Goal: Communication & Community: Answer question/provide support

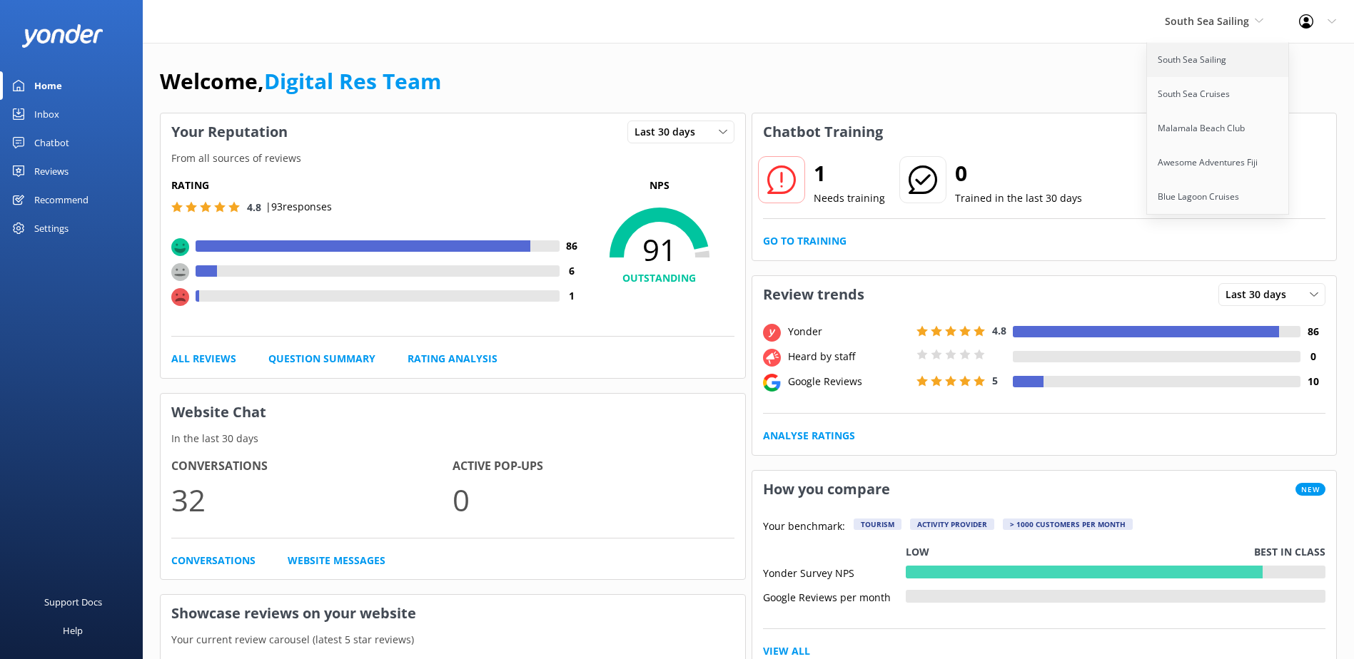
click at [1185, 60] on link "South Sea Sailing" at bounding box center [1218, 60] width 143 height 34
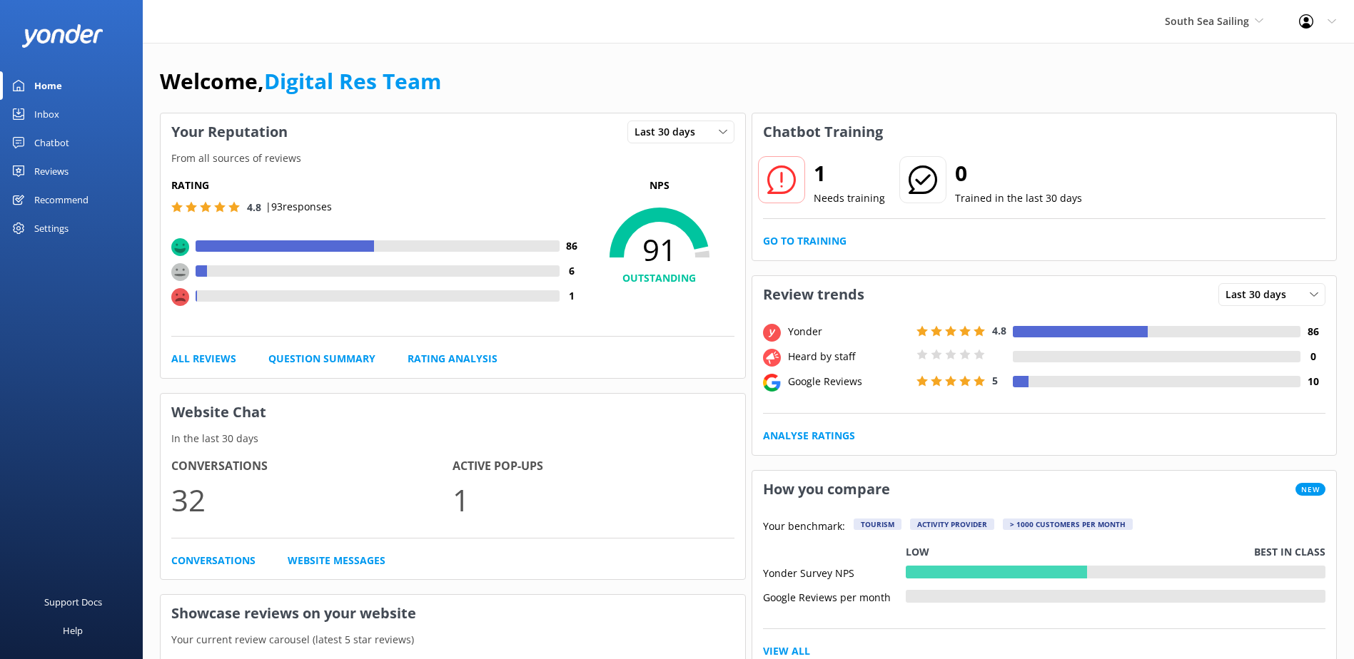
click at [81, 100] on link "Inbox" at bounding box center [71, 114] width 143 height 29
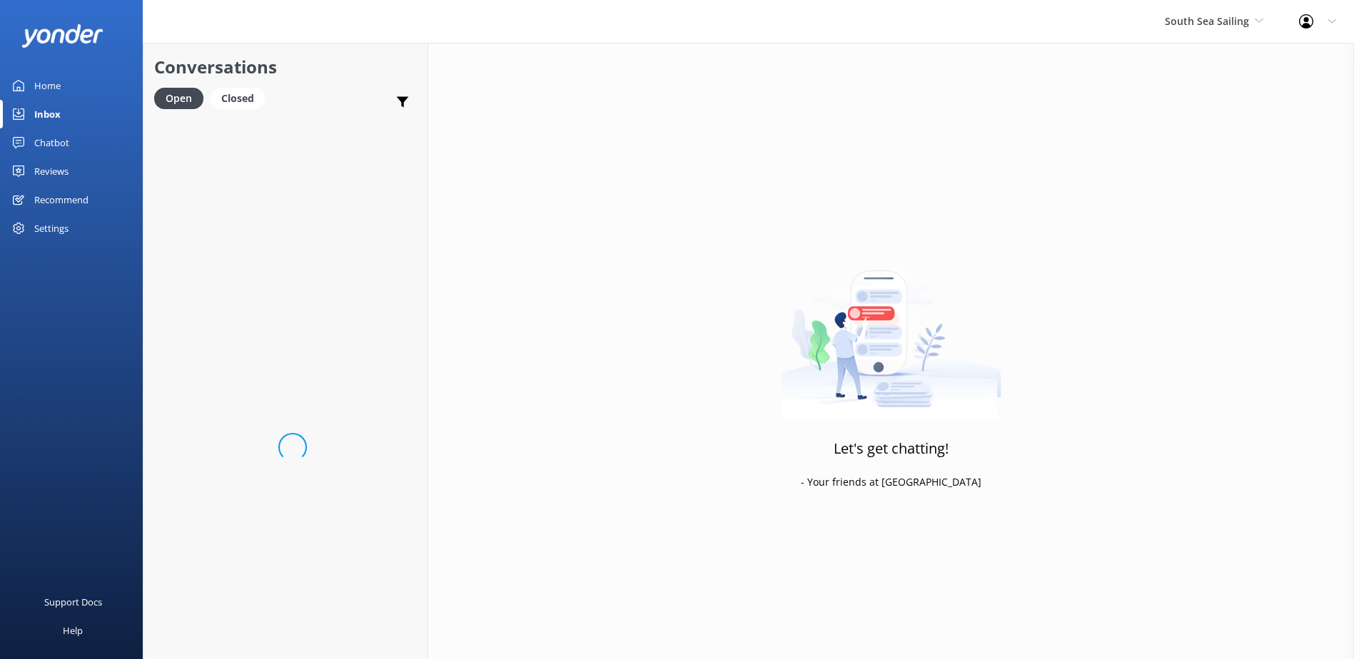
click at [68, 116] on link "Inbox" at bounding box center [71, 114] width 143 height 29
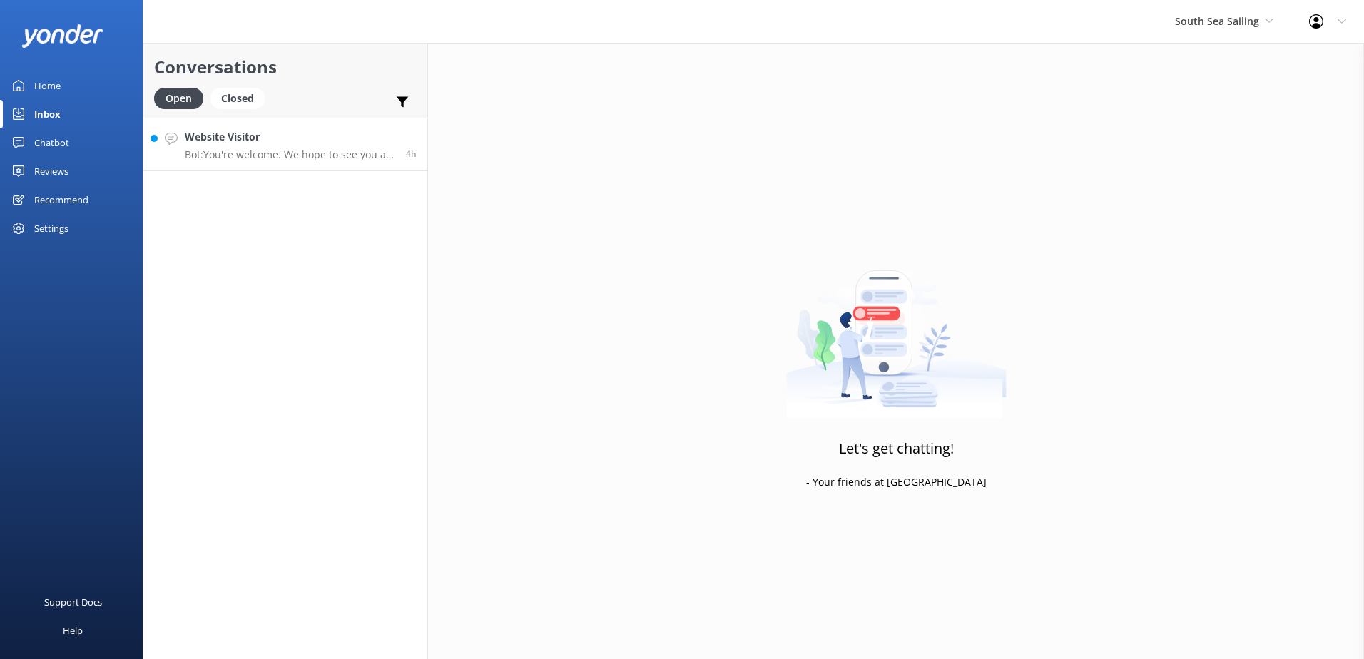
click at [256, 157] on p "Bot: You're welcome. We hope to see you at [GEOGRAPHIC_DATA] soon!" at bounding box center [290, 154] width 211 height 13
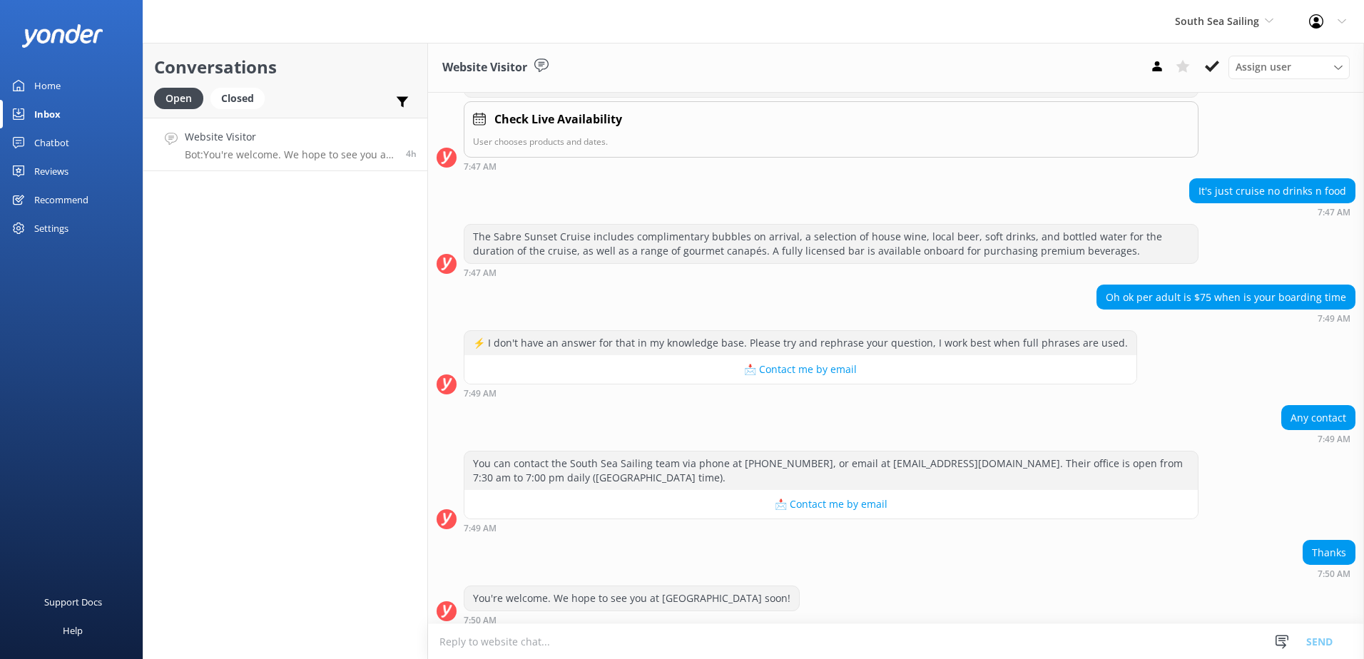
scroll to position [429, 0]
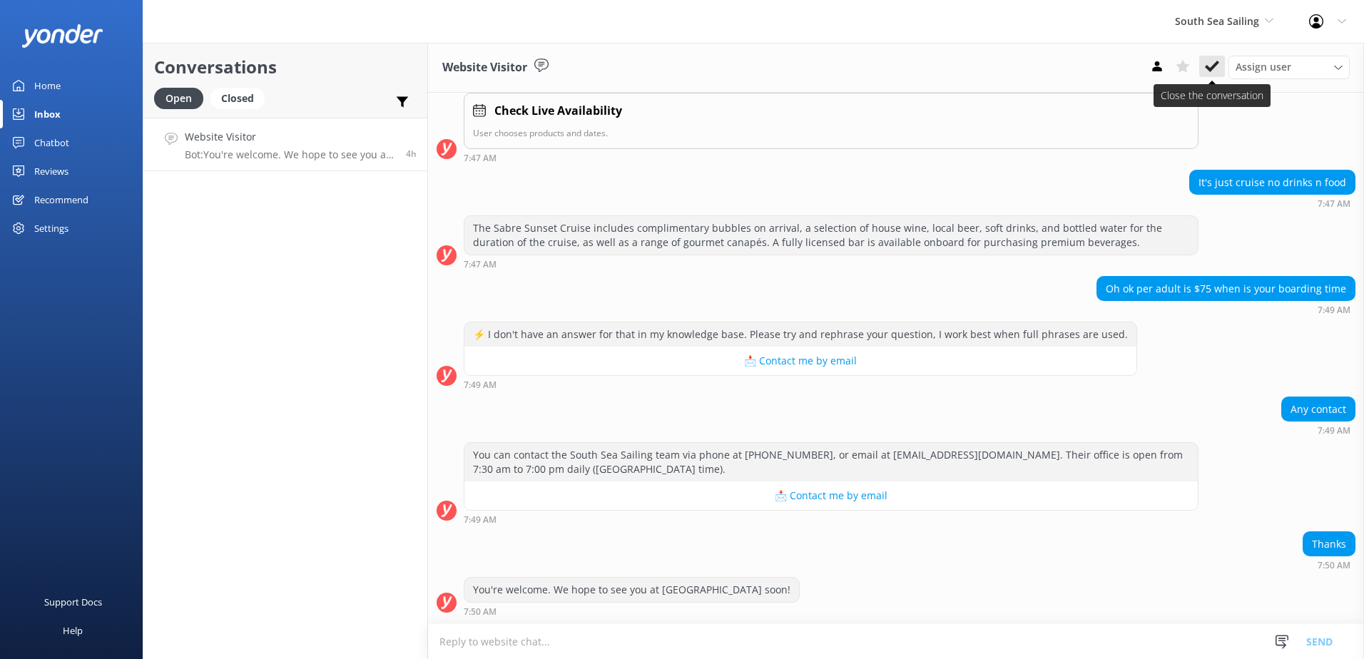
click at [1215, 69] on icon at bounding box center [1212, 66] width 14 height 14
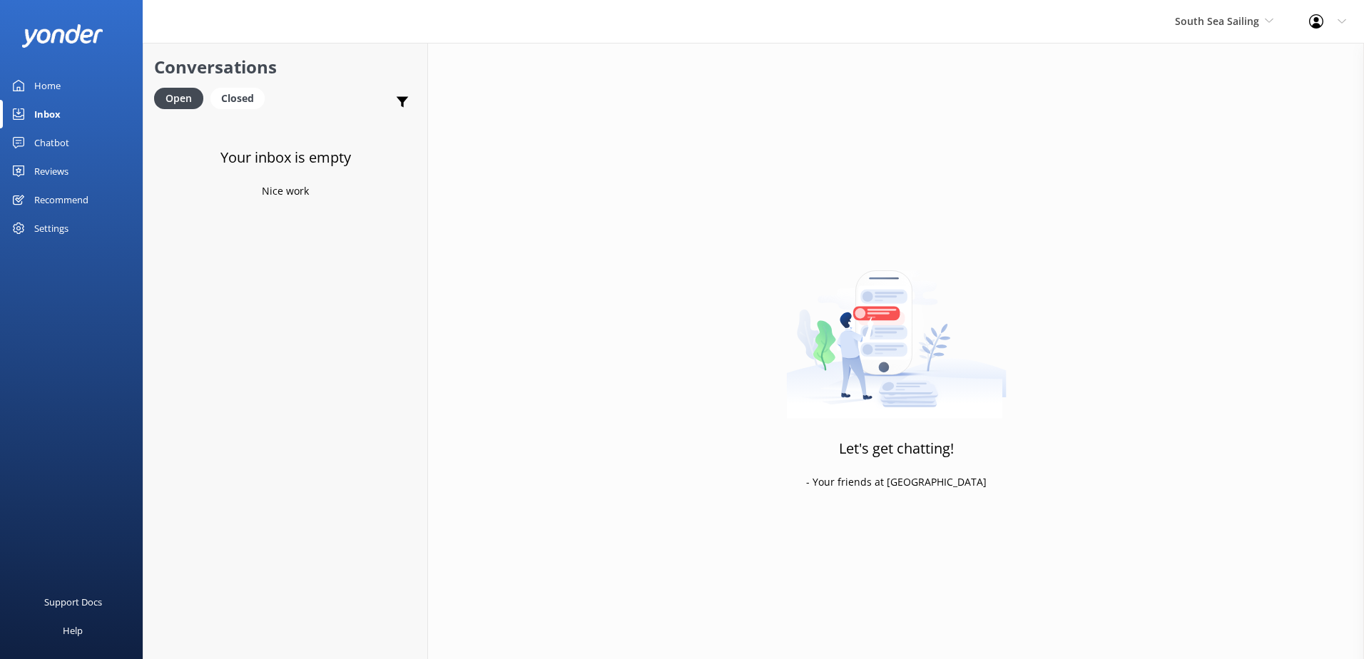
click at [1222, 36] on div "South Sea Sailing South Sea Sailing South Sea Cruises Malamala Beach Club Aweso…" at bounding box center [1225, 21] width 134 height 43
click at [1219, 96] on link "South Sea Cruises" at bounding box center [1229, 94] width 143 height 34
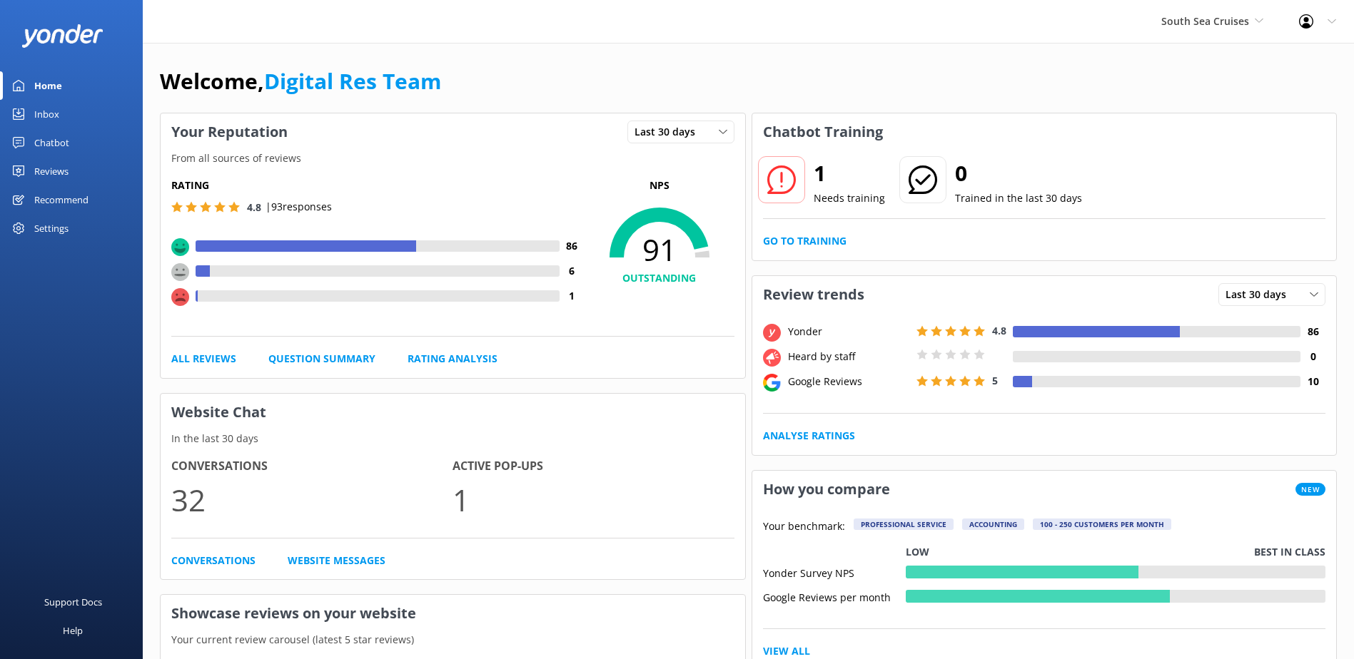
click at [49, 126] on div "Inbox" at bounding box center [46, 114] width 25 height 29
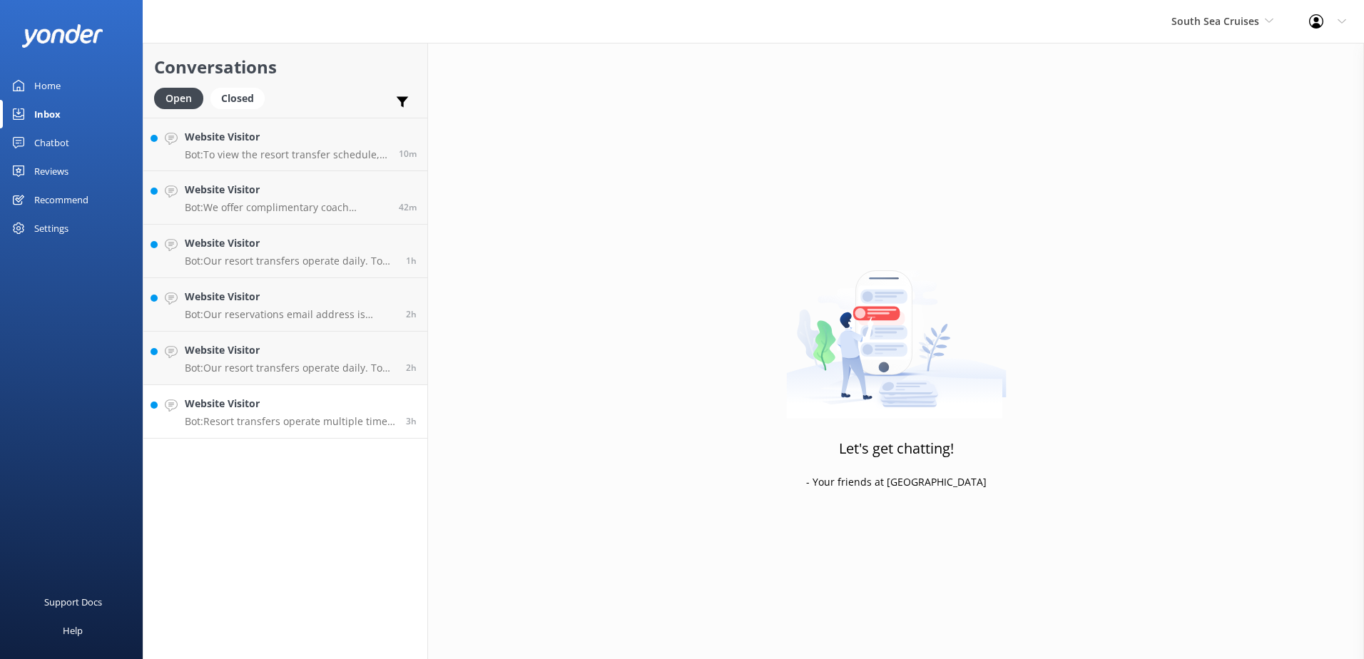
click at [289, 410] on h4 "Website Visitor" at bounding box center [290, 404] width 211 height 16
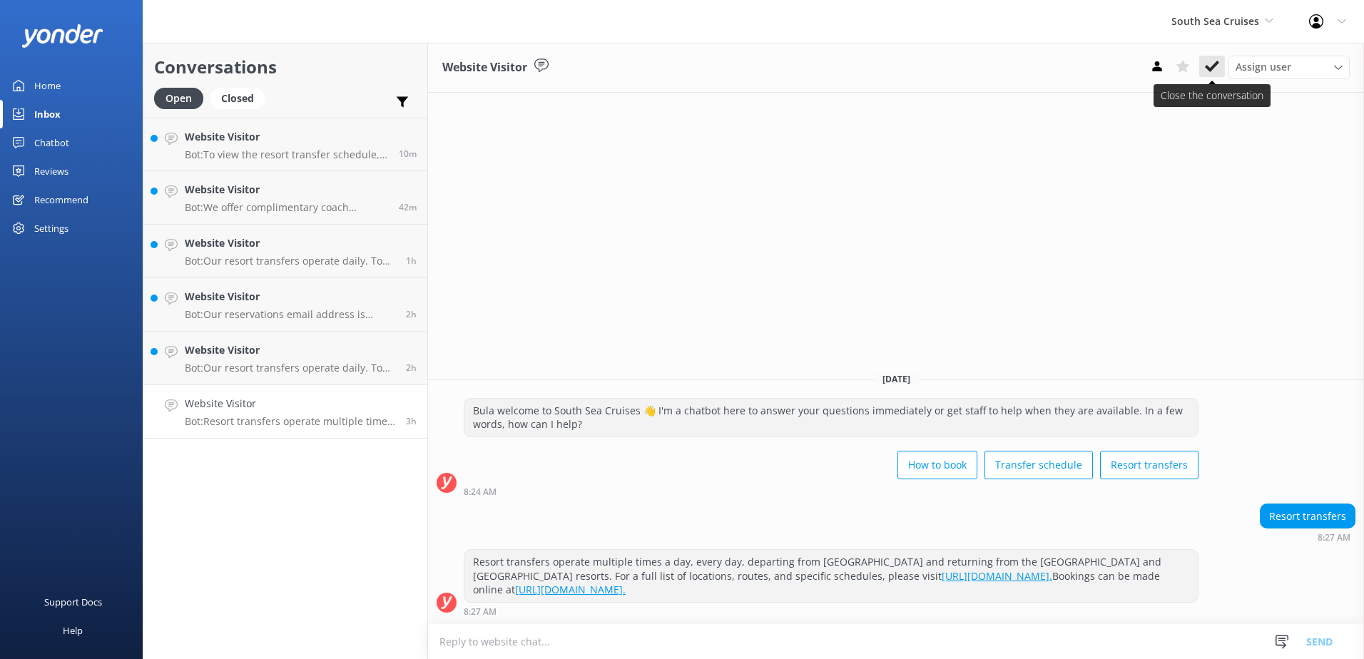
click at [1209, 71] on icon at bounding box center [1212, 66] width 14 height 14
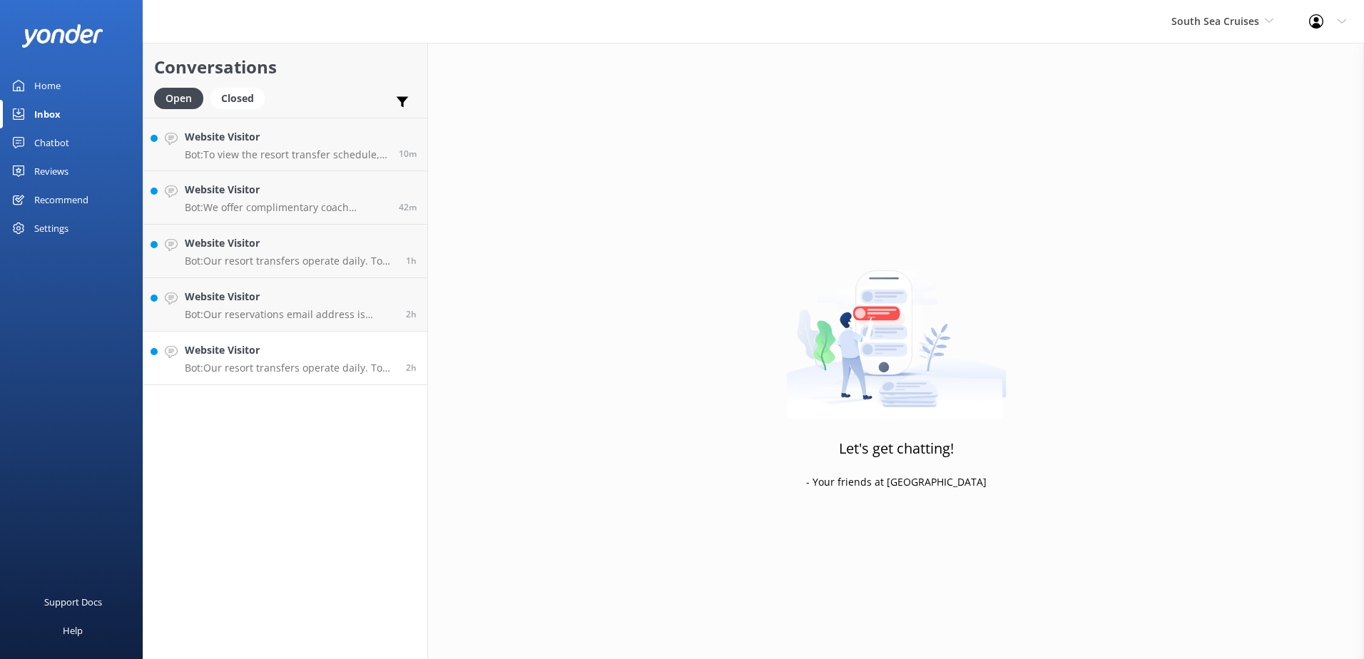
click at [309, 371] on p "Bot: Our resort transfers operate daily. To view the resort transfer schedule, …" at bounding box center [290, 368] width 211 height 13
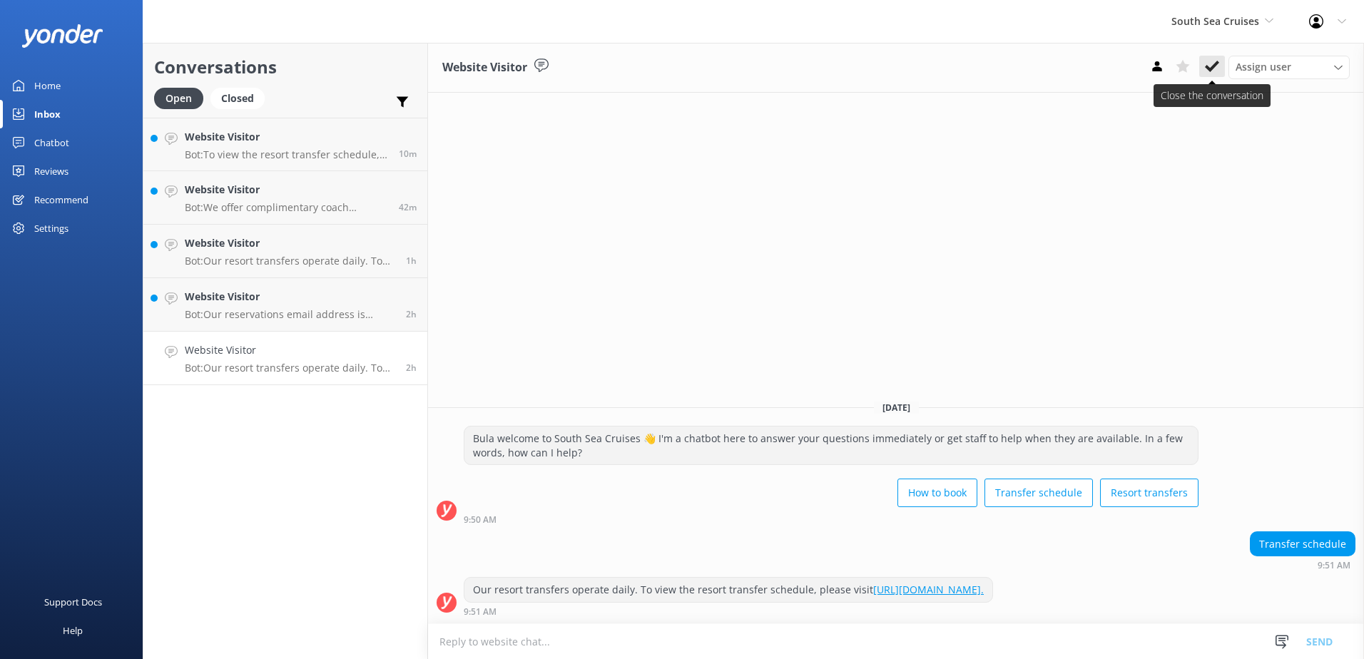
click at [1212, 64] on icon at bounding box center [1212, 66] width 14 height 14
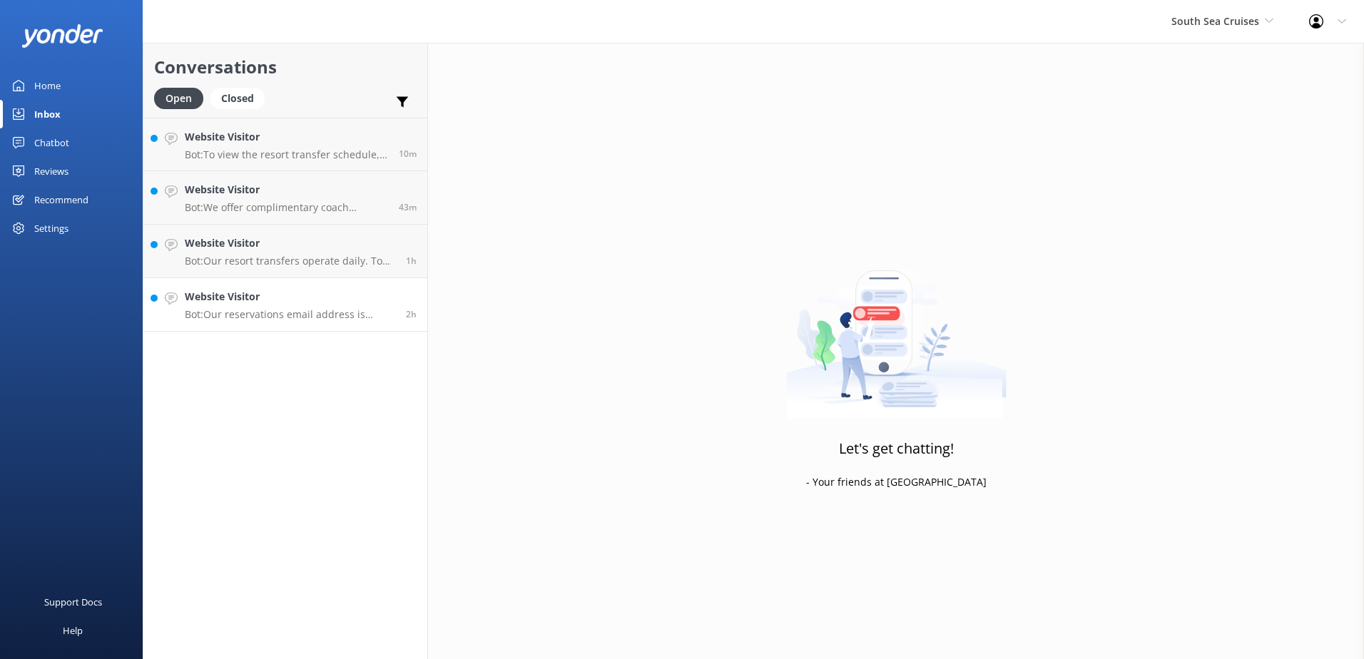
click at [311, 305] on div "Website Visitor Bot: Our reservations email address is [EMAIL_ADDRESS][DOMAIN_N…" at bounding box center [290, 304] width 211 height 31
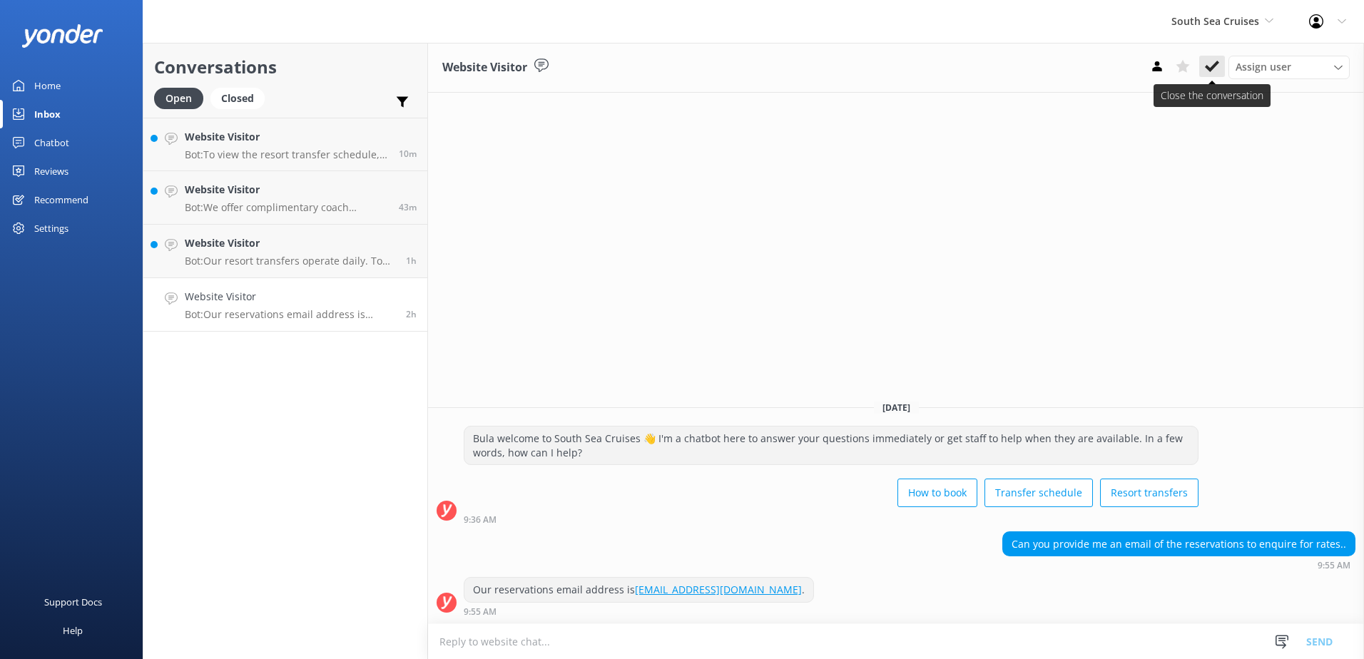
click at [1207, 70] on icon at bounding box center [1212, 66] width 14 height 14
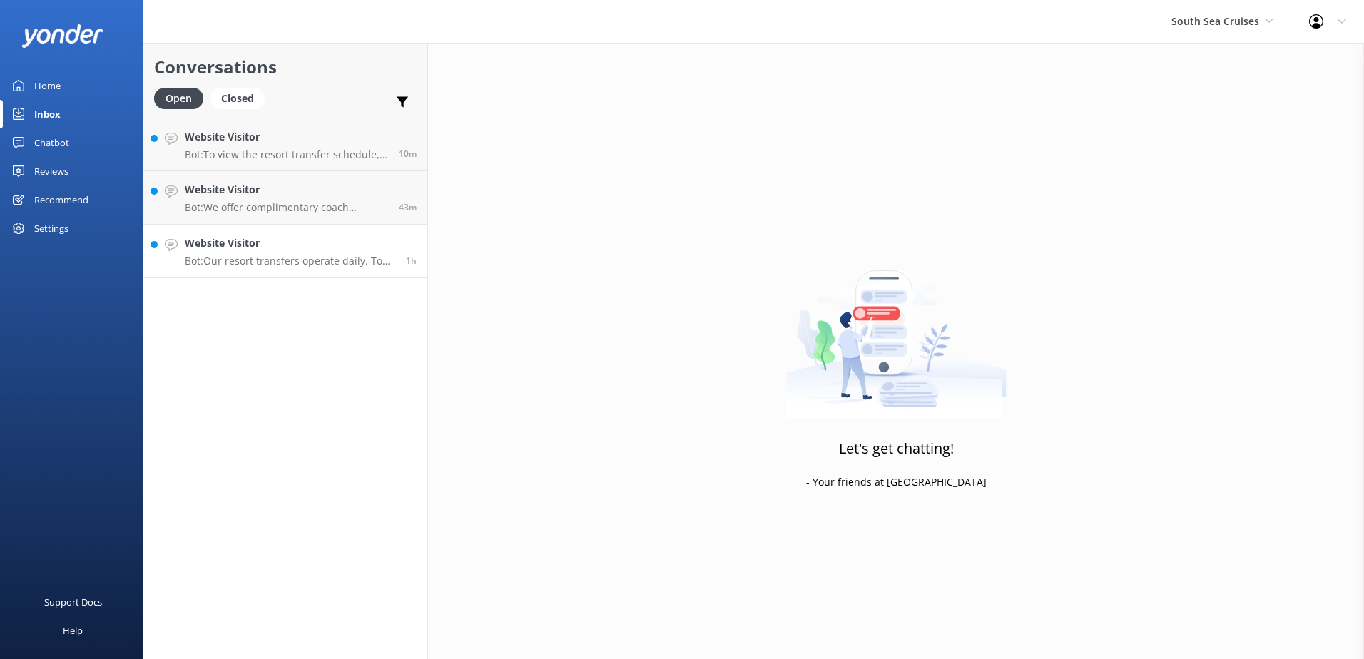
click at [250, 258] on p "Bot: Our resort transfers operate daily. To view the resort transfer schedule, …" at bounding box center [290, 261] width 211 height 13
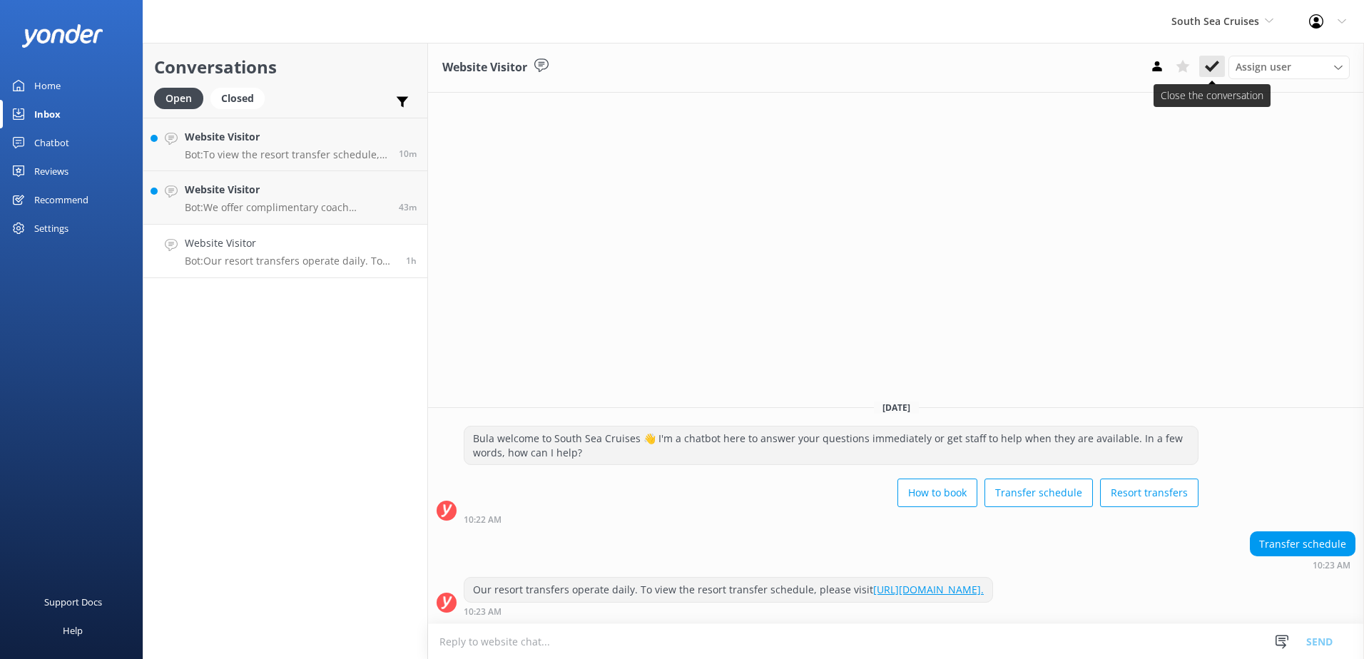
click at [1210, 76] on button at bounding box center [1213, 66] width 26 height 21
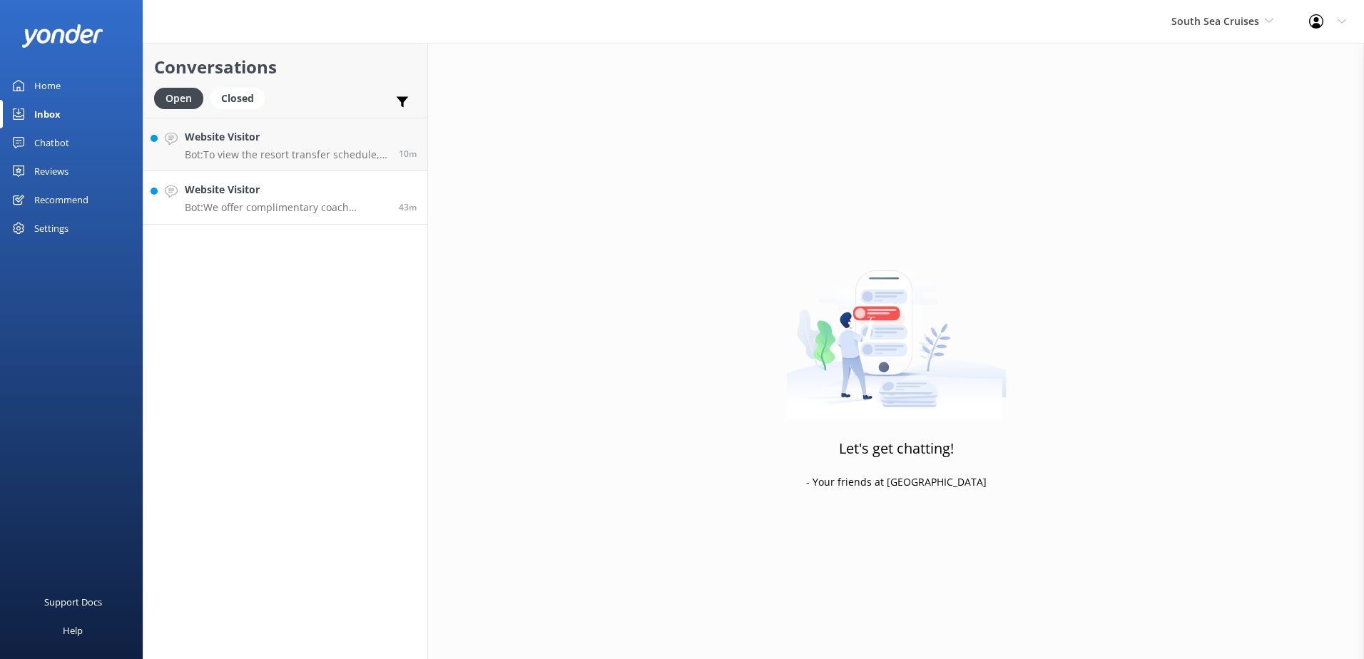
click at [230, 218] on link "Website Visitor Bot: We offer complimentary coach transfers to and from most [G…" at bounding box center [285, 198] width 284 height 54
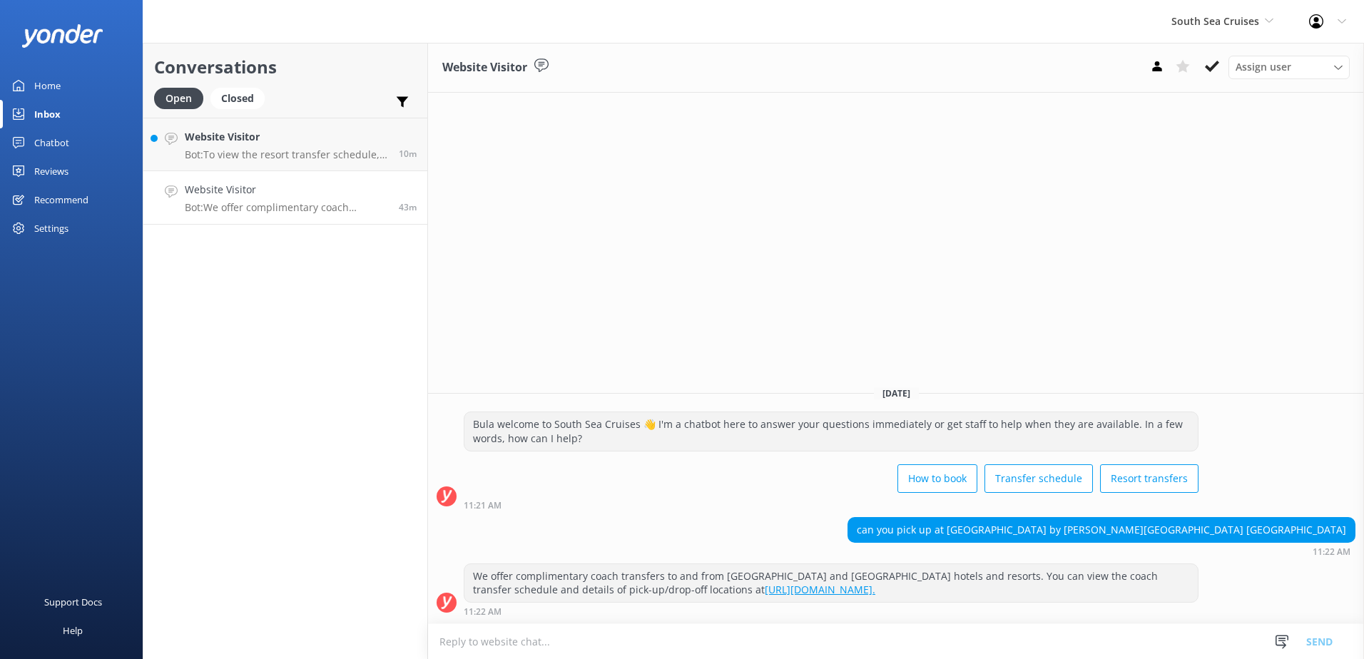
click at [826, 644] on textarea at bounding box center [896, 641] width 936 height 35
type textarea "Yes, we do offer coach transfers to [GEOGRAPHIC_DATA] by [PERSON_NAME] located …"
click at [1329, 637] on button "Send" at bounding box center [1320, 642] width 54 height 36
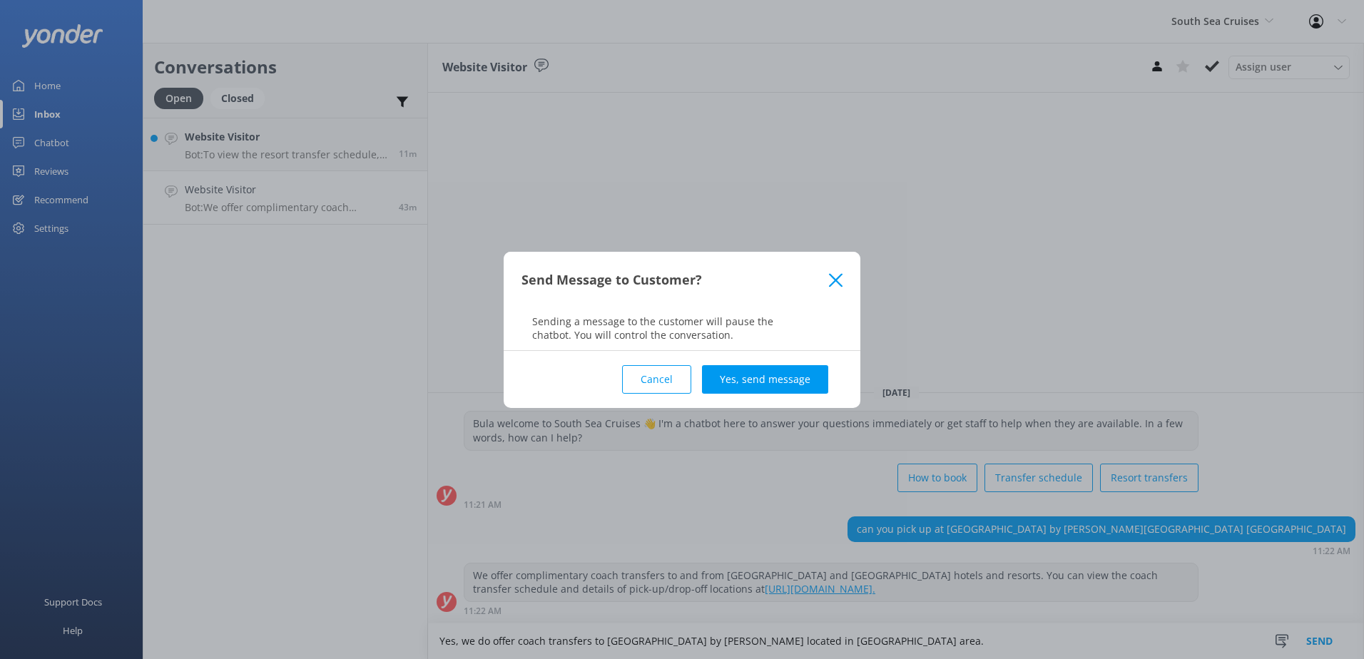
click at [782, 354] on div "Cancel Yes, send message" at bounding box center [682, 379] width 321 height 57
click at [796, 378] on button "Yes, send message" at bounding box center [765, 379] width 126 height 29
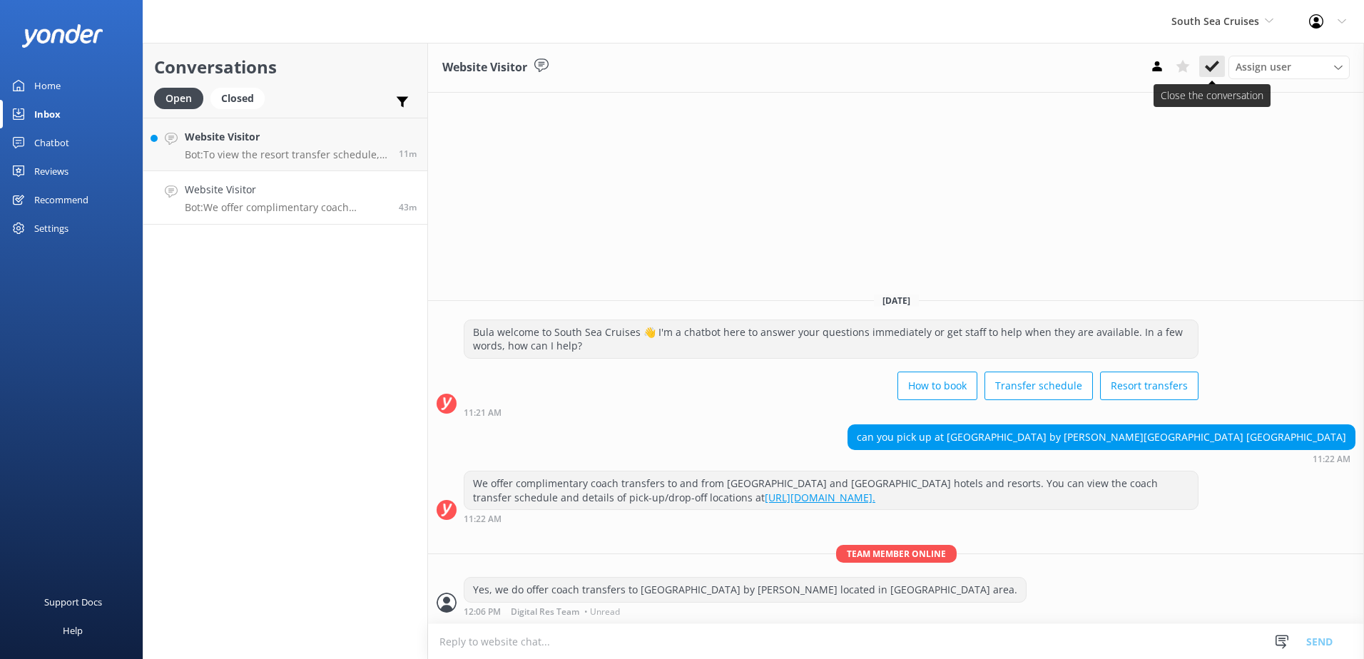
click at [1213, 65] on icon at bounding box center [1212, 66] width 14 height 14
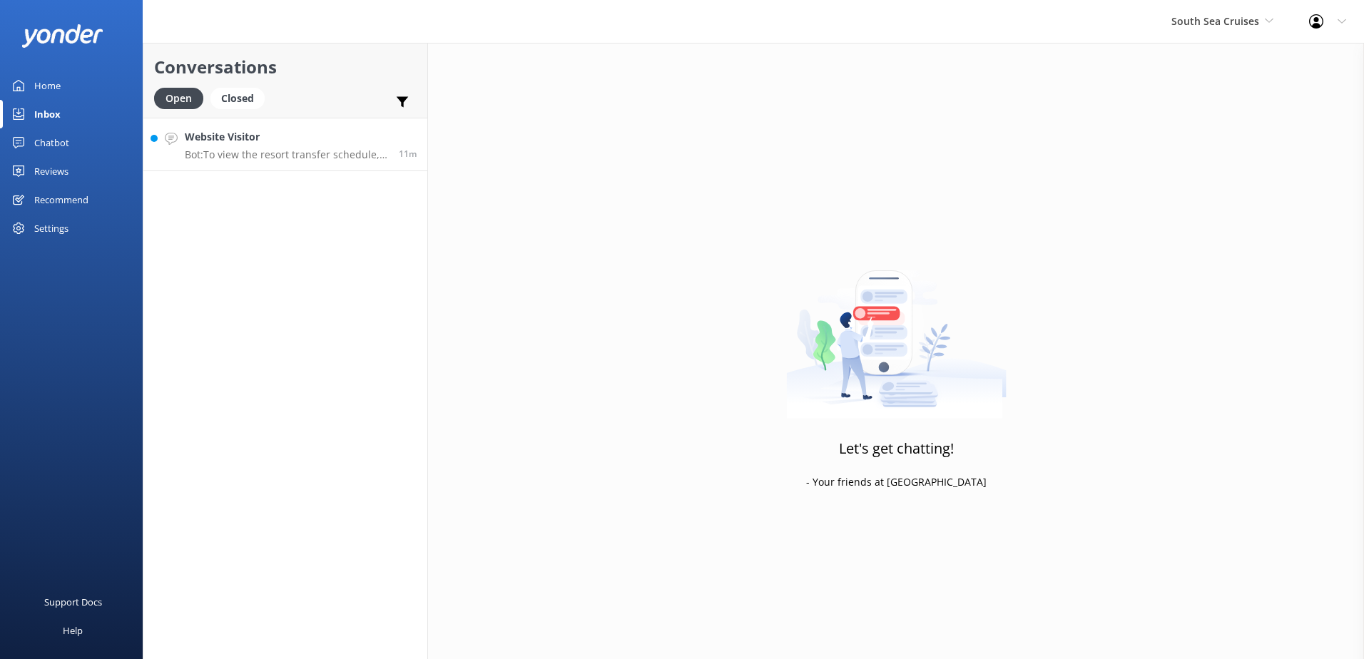
click at [297, 150] on p "Bot: To view the resort transfer schedule, please visit [URL][DOMAIN_NAME]." at bounding box center [286, 154] width 203 height 13
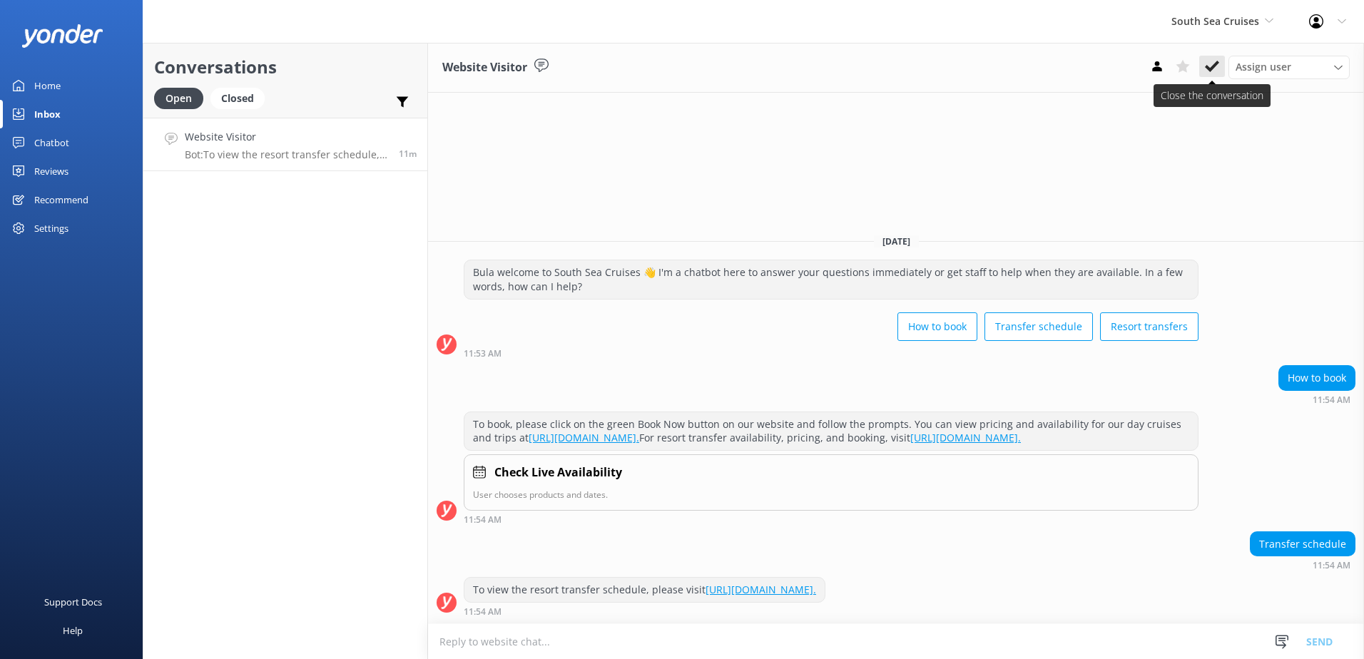
click at [1207, 74] on icon at bounding box center [1212, 66] width 14 height 14
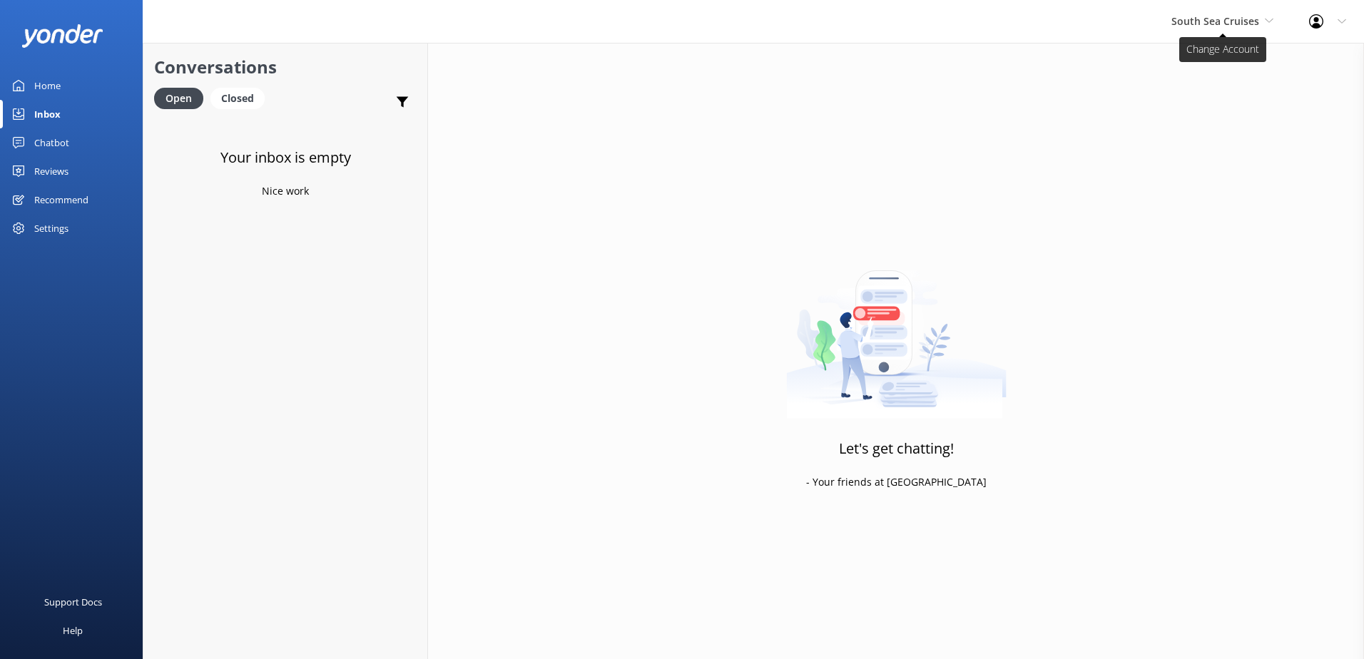
click at [1234, 26] on span "South Sea Cruises" at bounding box center [1216, 21] width 88 height 14
click at [1226, 141] on link "Malamala Beach Club" at bounding box center [1225, 128] width 143 height 34
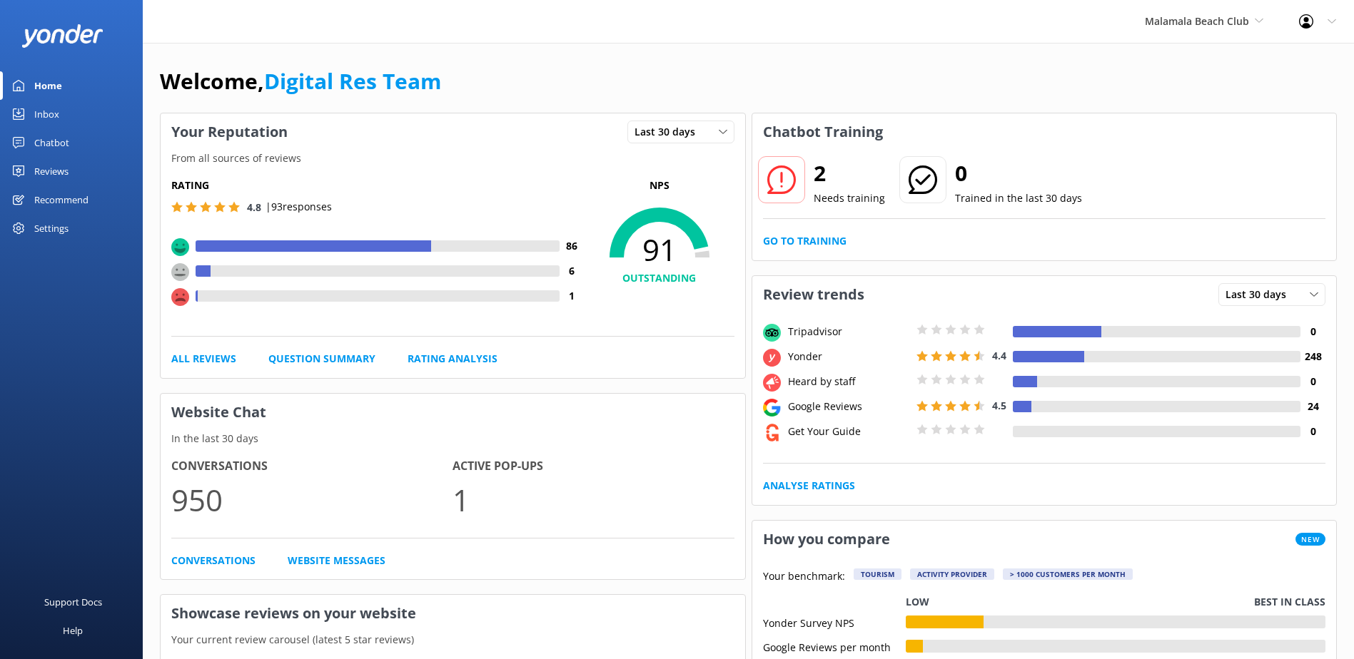
click at [78, 113] on link "Inbox" at bounding box center [71, 114] width 143 height 29
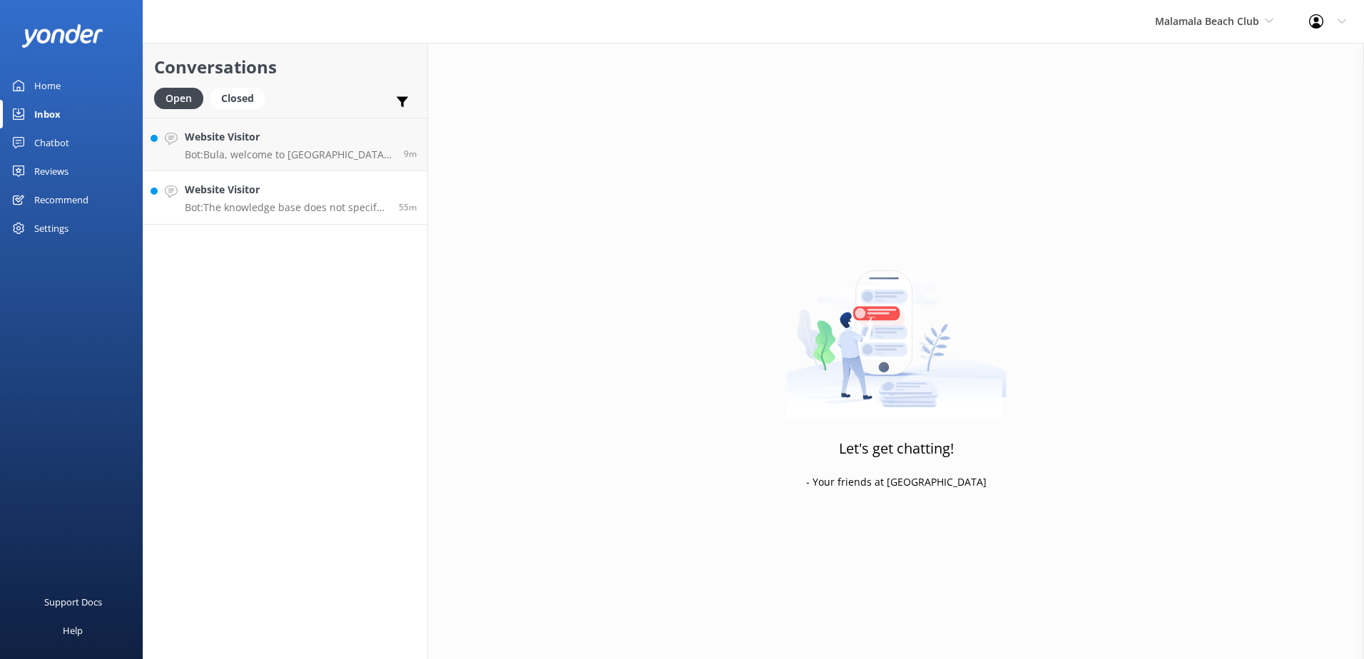
click at [314, 196] on h4 "Website Visitor" at bounding box center [286, 190] width 203 height 16
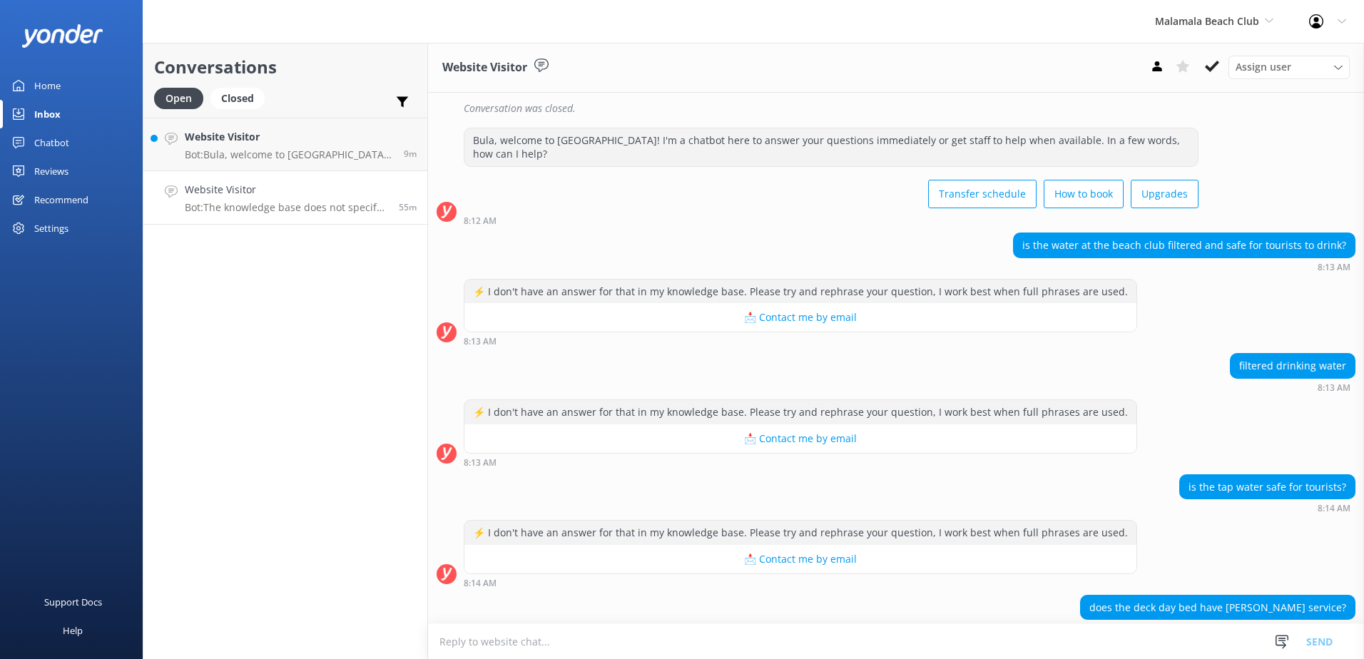
scroll to position [507, 0]
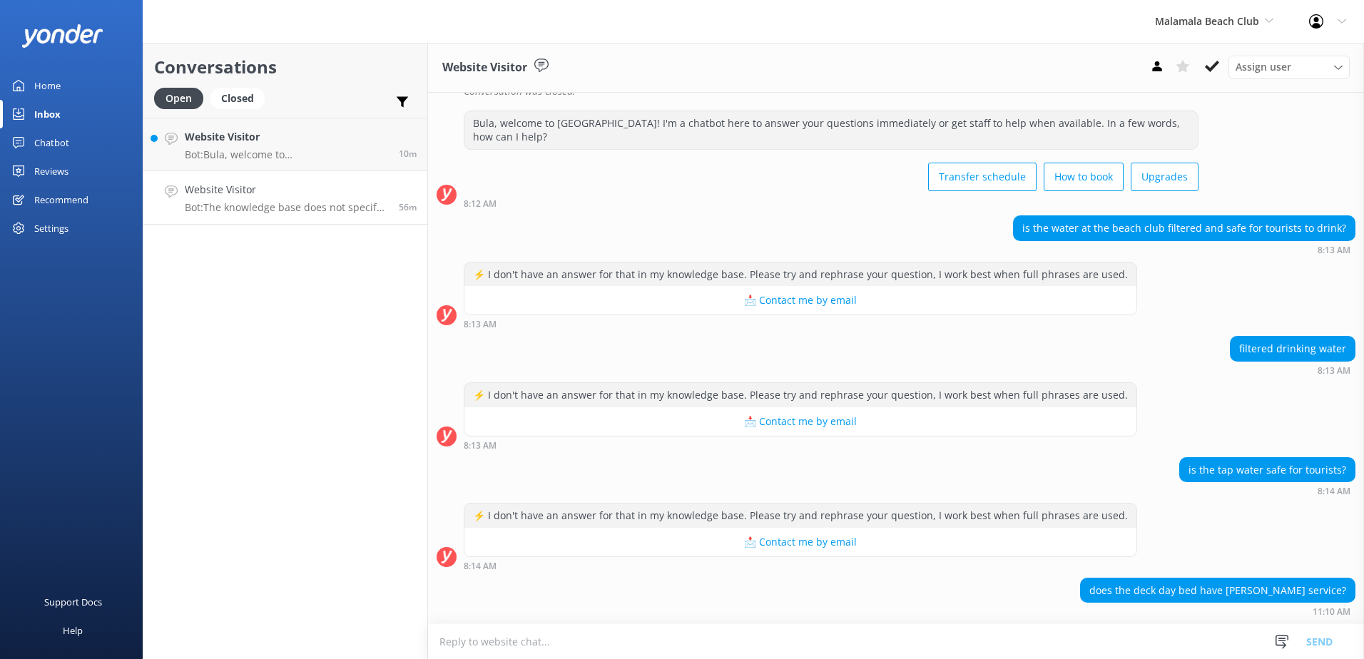
scroll to position [507, 0]
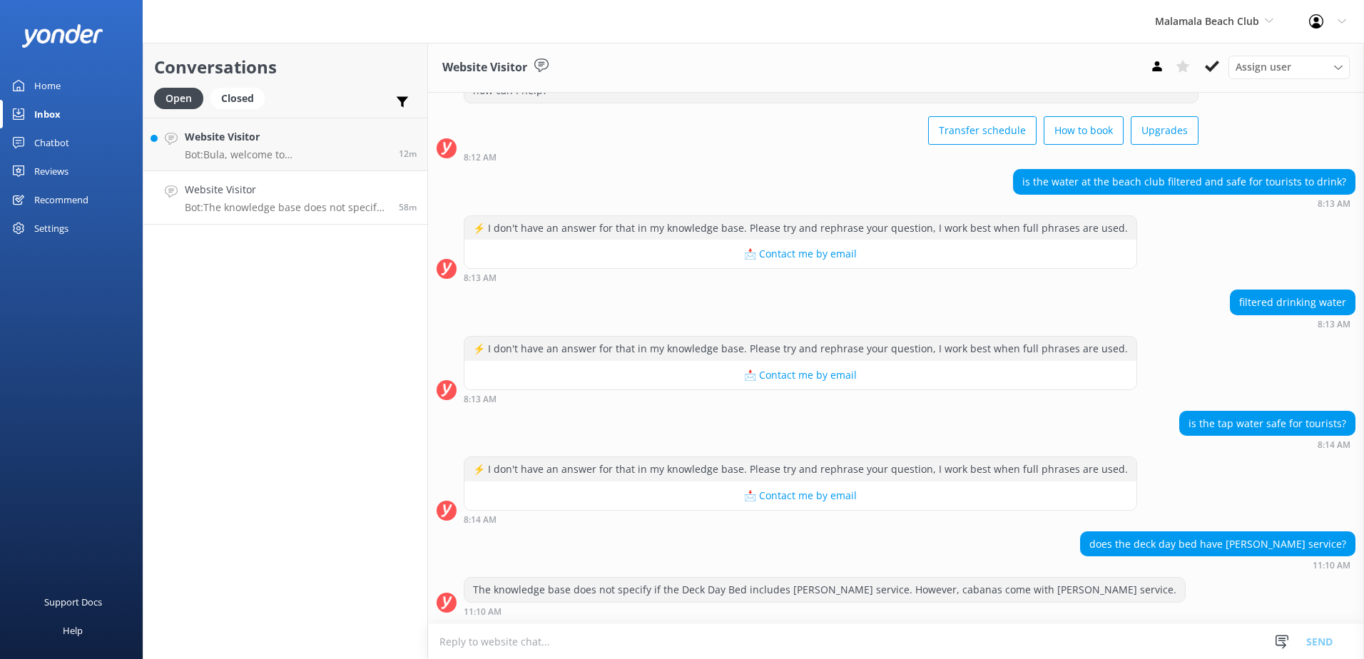
click at [316, 196] on h4 "Website Visitor" at bounding box center [286, 190] width 203 height 16
click at [322, 151] on p "Bot: Bula, welcome to Malamala Beach Club! I'm a chatbot here to answer your qu…" at bounding box center [286, 154] width 203 height 13
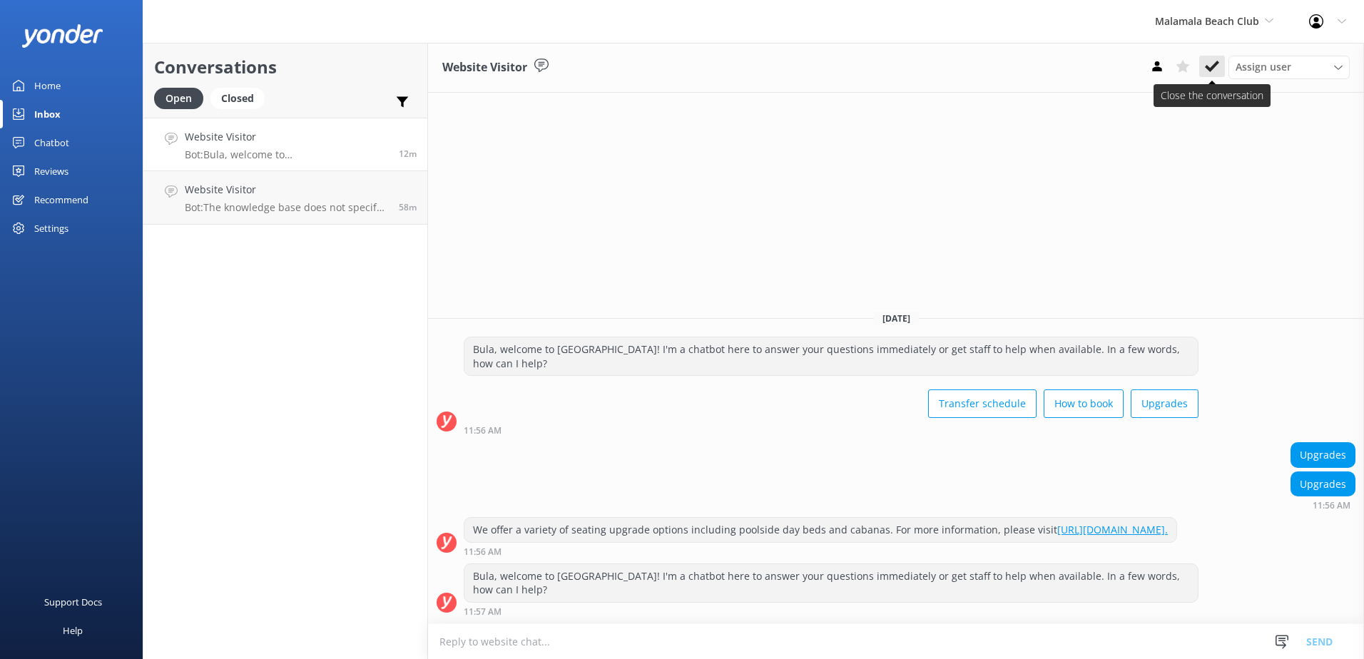
click at [1206, 70] on icon at bounding box center [1212, 66] width 14 height 14
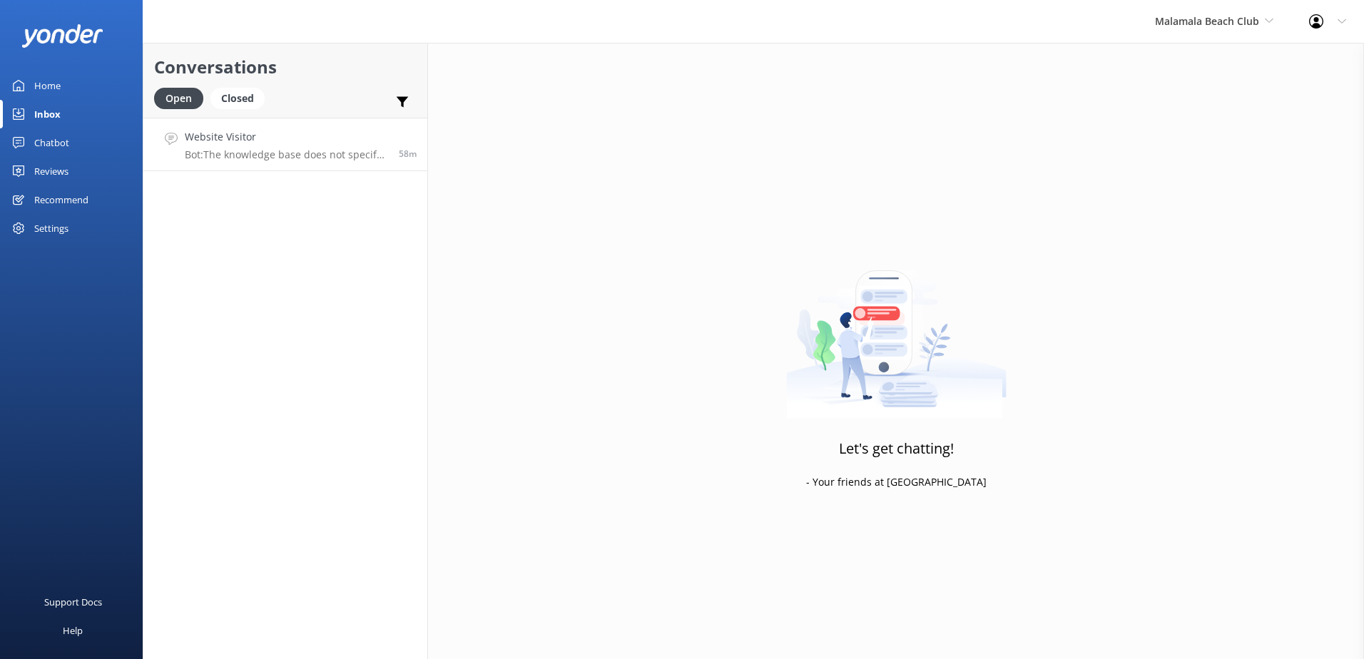
click at [350, 146] on div "Website Visitor Bot: The knowledge base does not specify if the Deck Day Bed in…" at bounding box center [286, 144] width 203 height 31
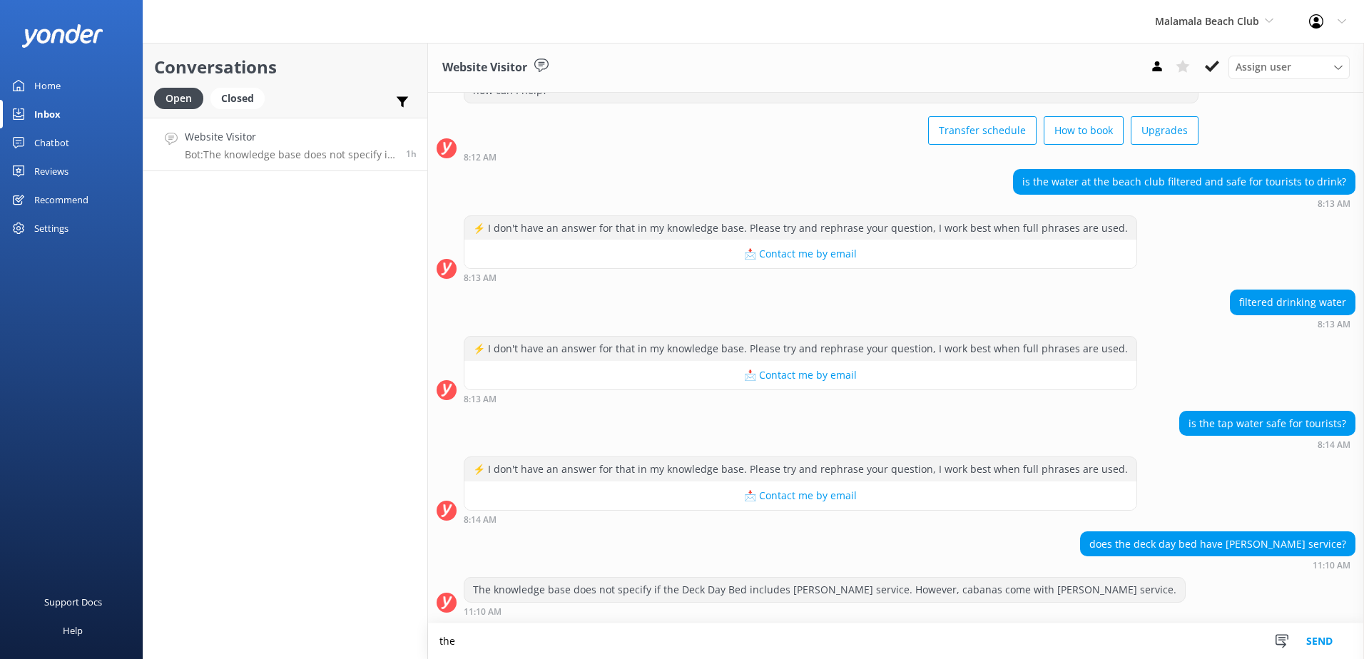
scroll to position [508, 0]
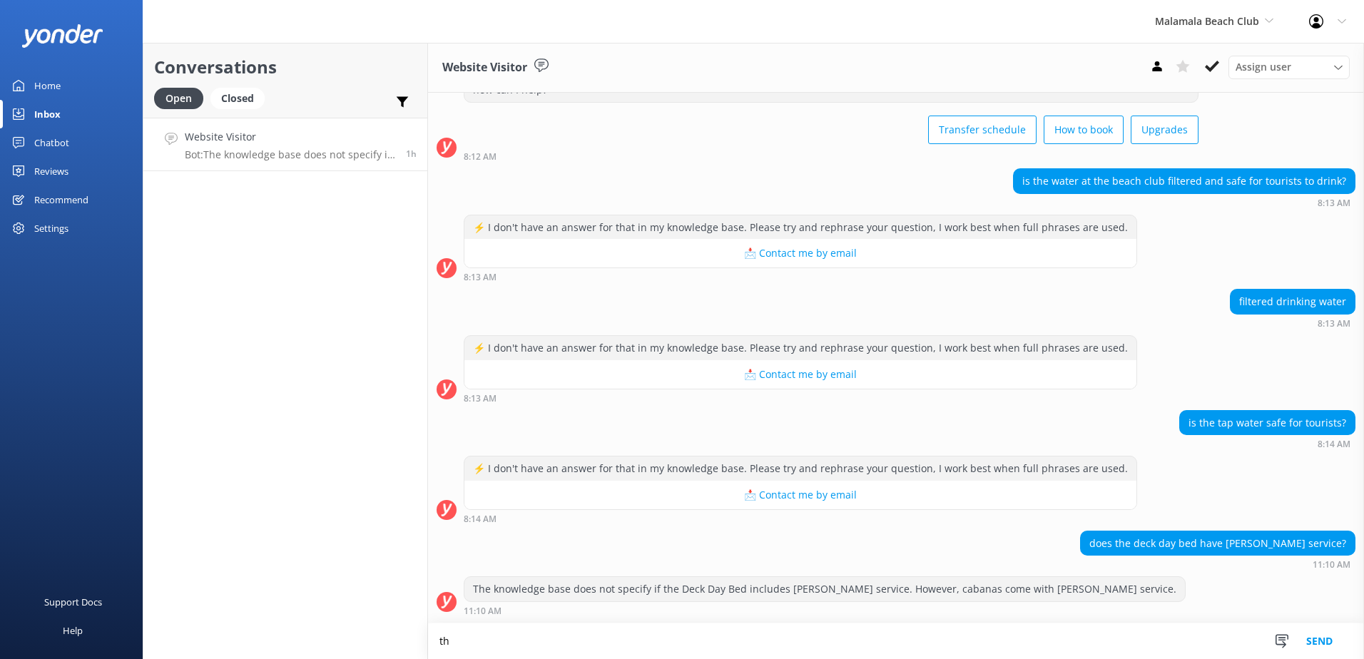
type textarea "t"
type textarea "The Tap Water at Malamala beach club is not filtered, you will need to purchase…"
click at [1337, 649] on button "Send" at bounding box center [1320, 642] width 54 height 36
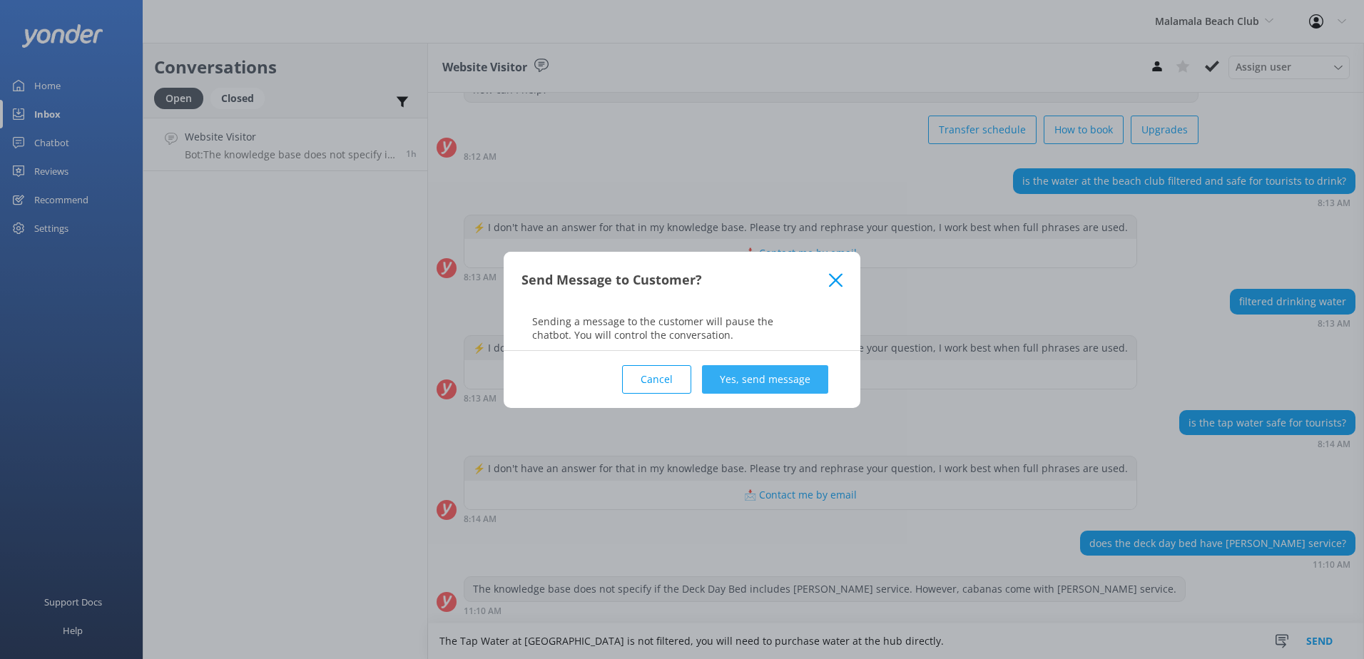
click at [728, 381] on button "Yes, send message" at bounding box center [765, 379] width 126 height 29
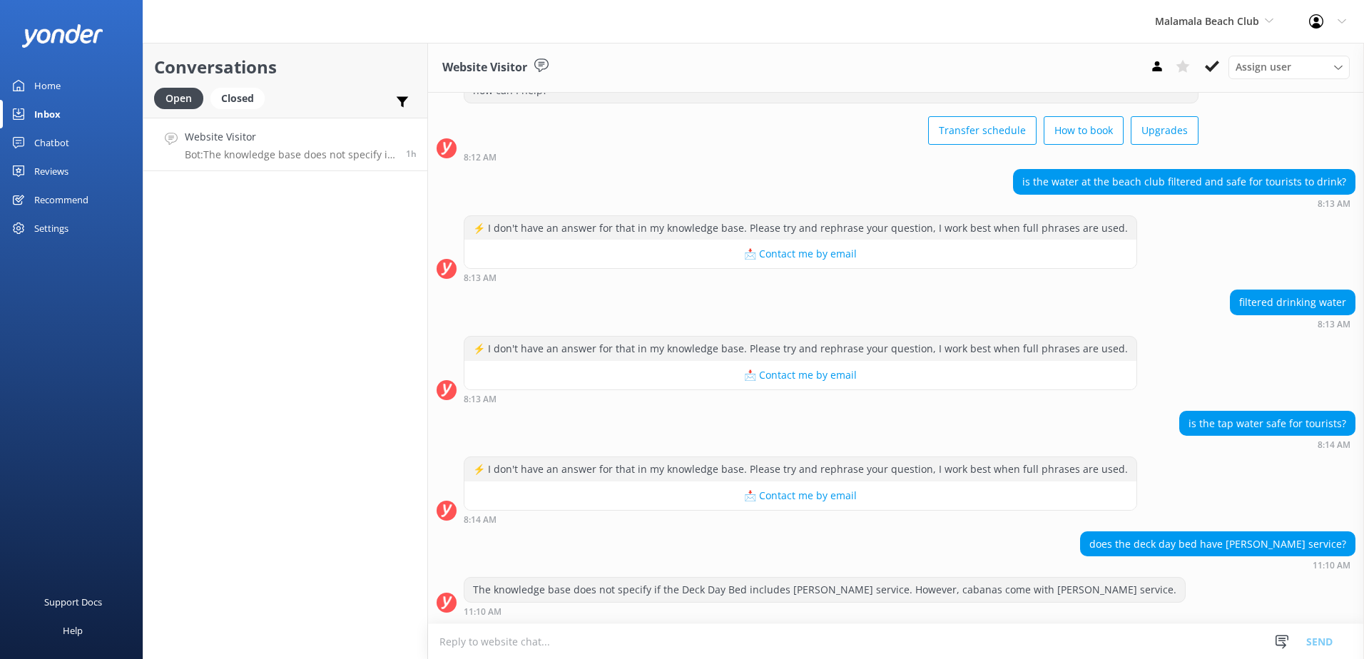
click at [620, 642] on textarea at bounding box center [896, 641] width 936 height 35
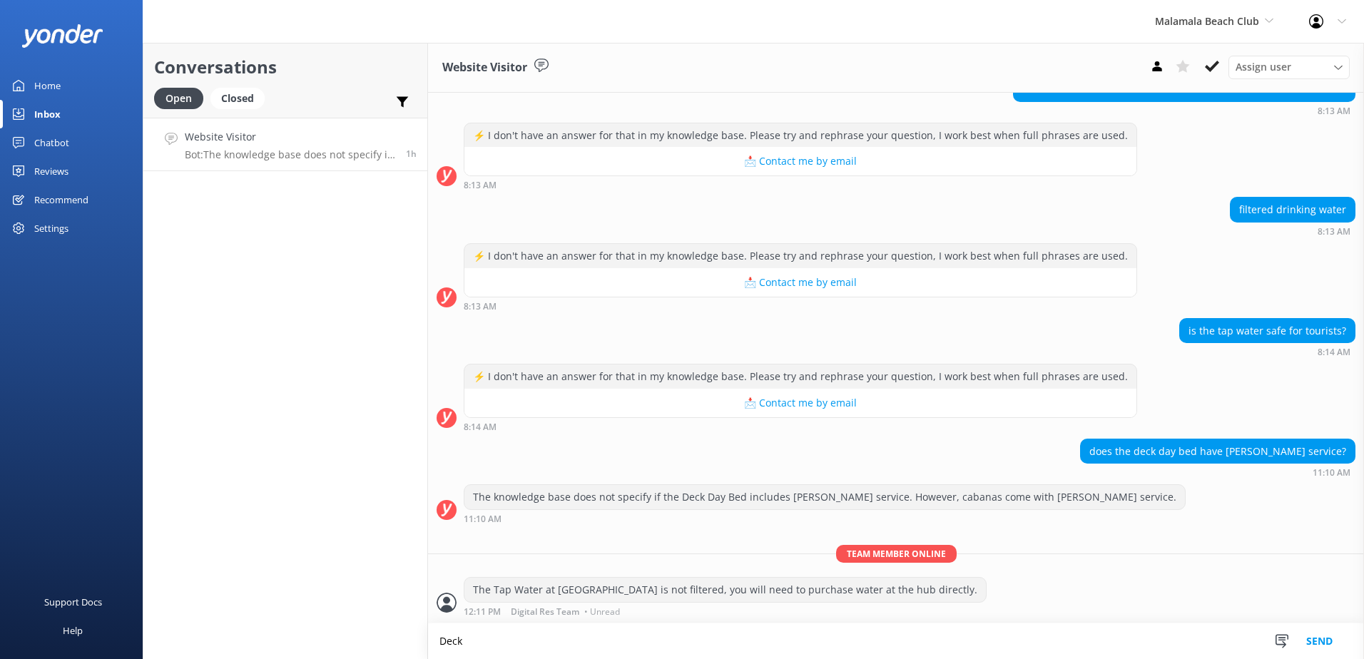
scroll to position [601, 0]
type textarea "D"
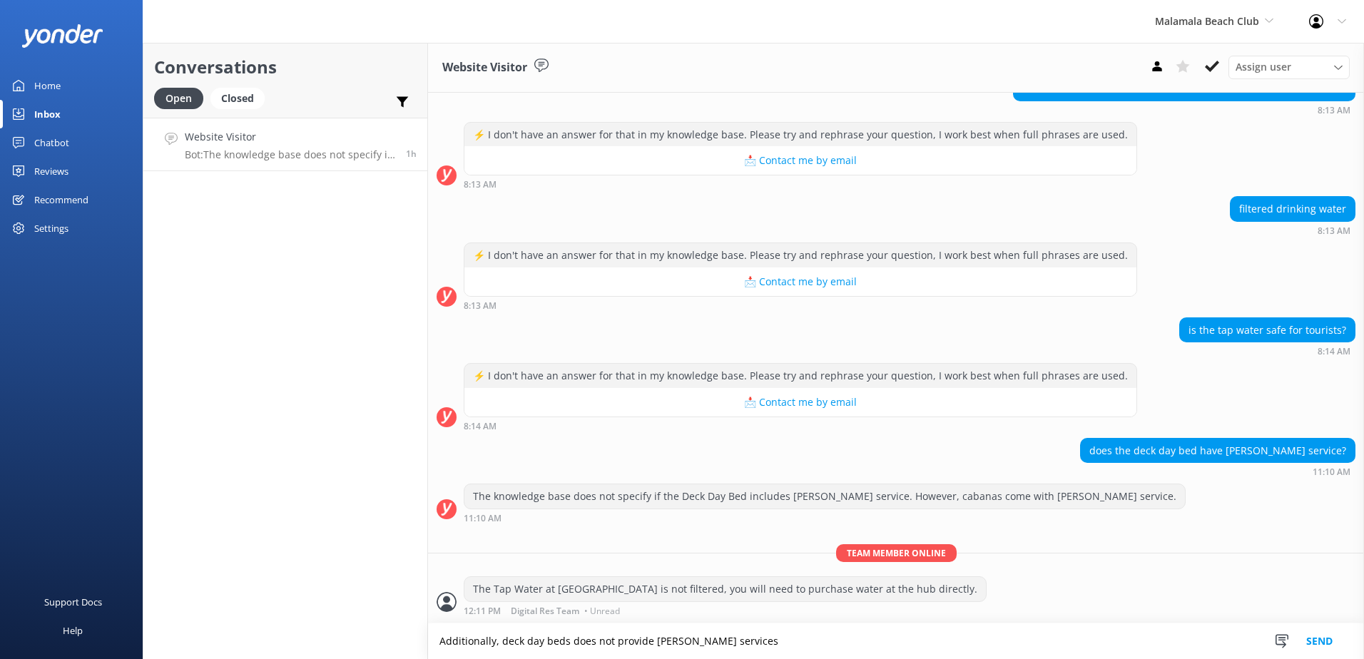
click at [703, 649] on textarea "Additionally, deck day beds does not provide butler services" at bounding box center [896, 642] width 936 height 36
click at [822, 634] on textarea "Additionally, deck day beds do not provide butler services" at bounding box center [896, 642] width 936 height 36
click at [817, 649] on textarea "Additionally, deck day beds do not provide butler services" at bounding box center [896, 642] width 936 height 36
type textarea "Additionally, deck day beds do not provide butler services."
click at [1305, 635] on button "Send" at bounding box center [1320, 642] width 54 height 36
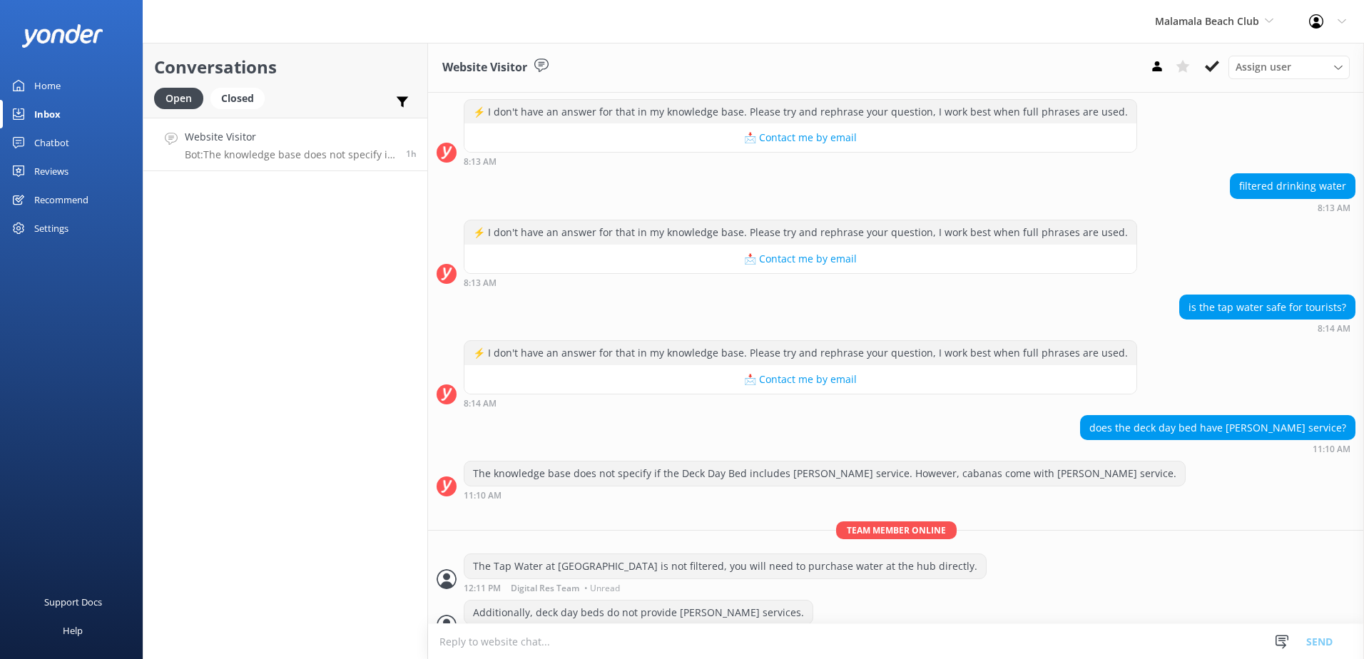
scroll to position [646, 0]
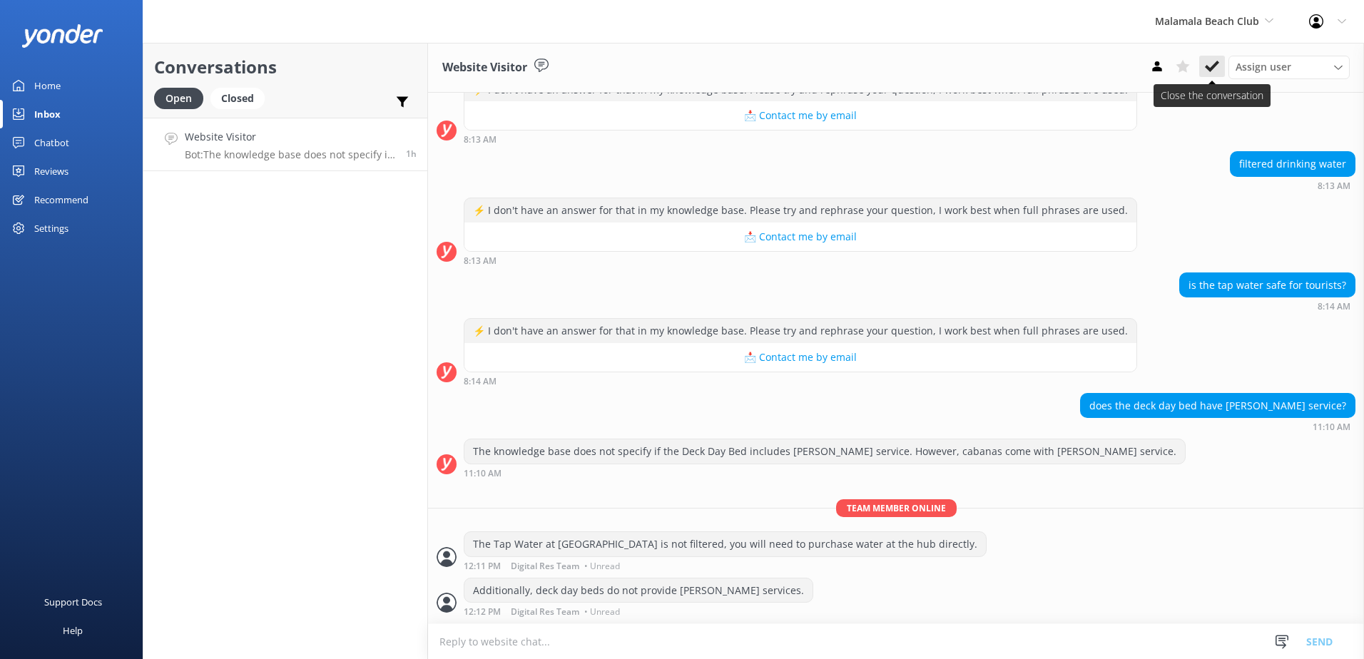
click at [1210, 69] on use at bounding box center [1212, 66] width 14 height 11
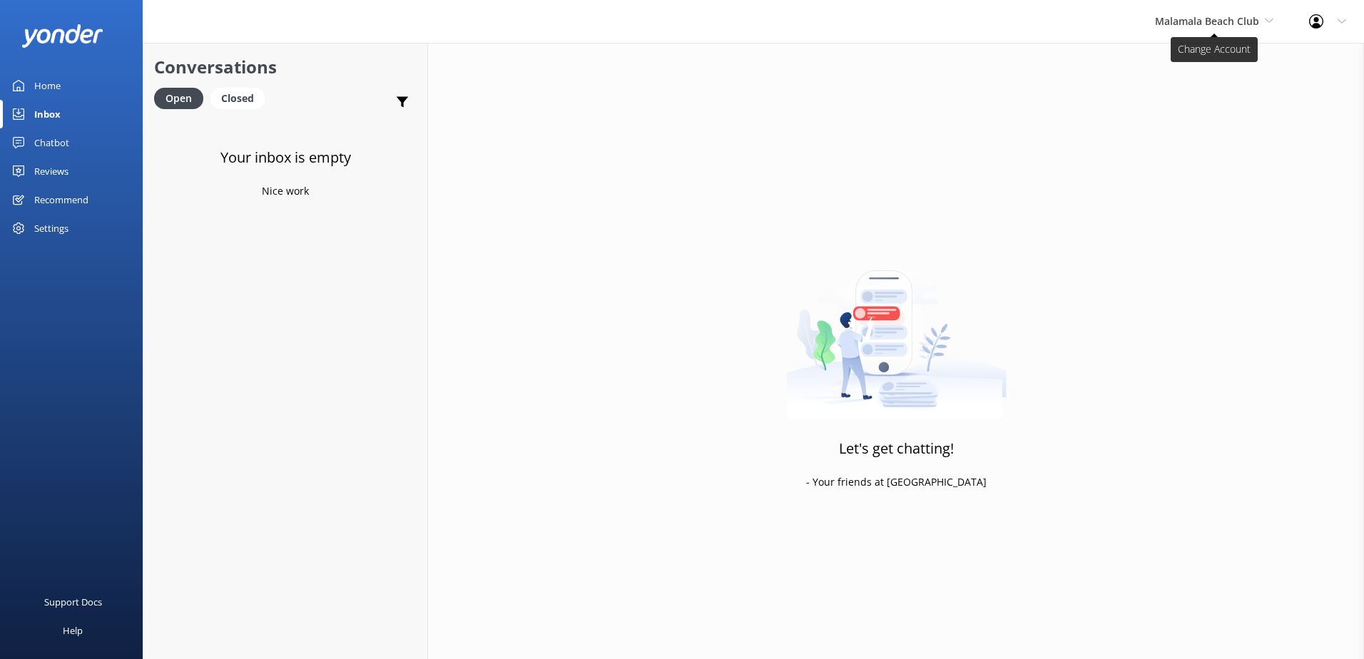
click at [1241, 27] on span "Malamala Beach Club" at bounding box center [1207, 21] width 104 height 14
click at [1210, 158] on link "Awesome Adventures Fiji" at bounding box center [1209, 163] width 143 height 34
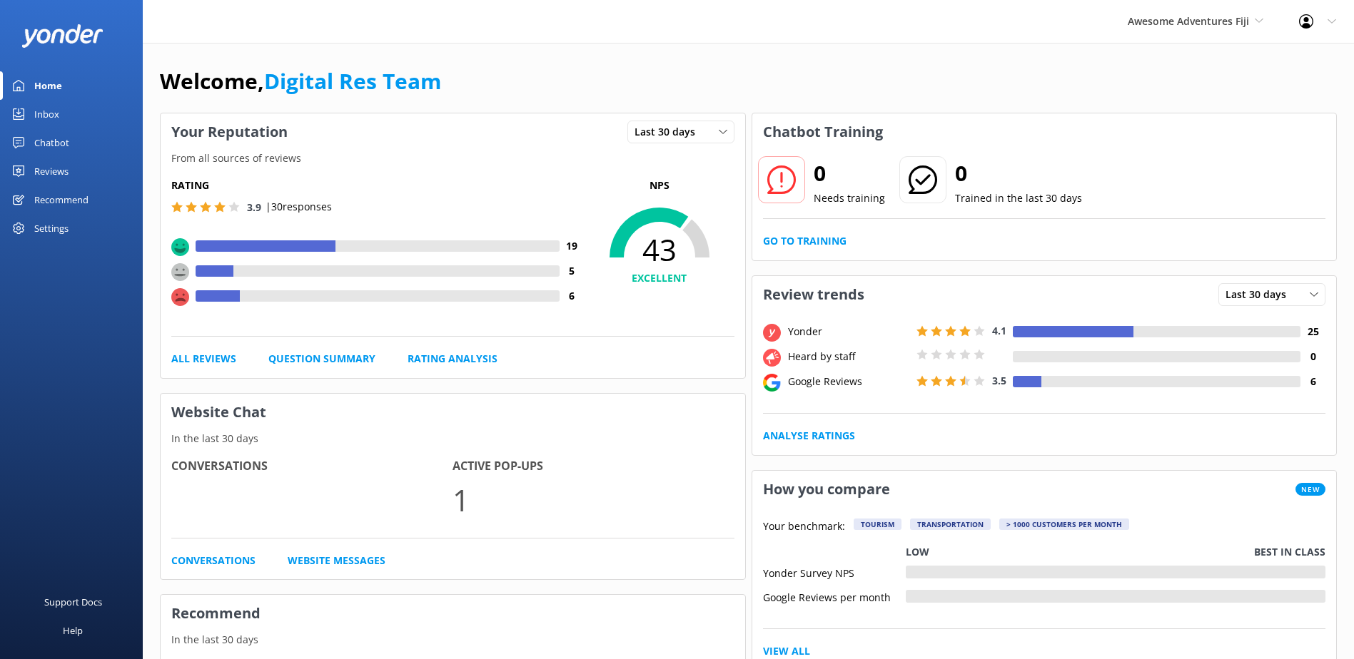
click at [74, 110] on link "Inbox" at bounding box center [71, 114] width 143 height 29
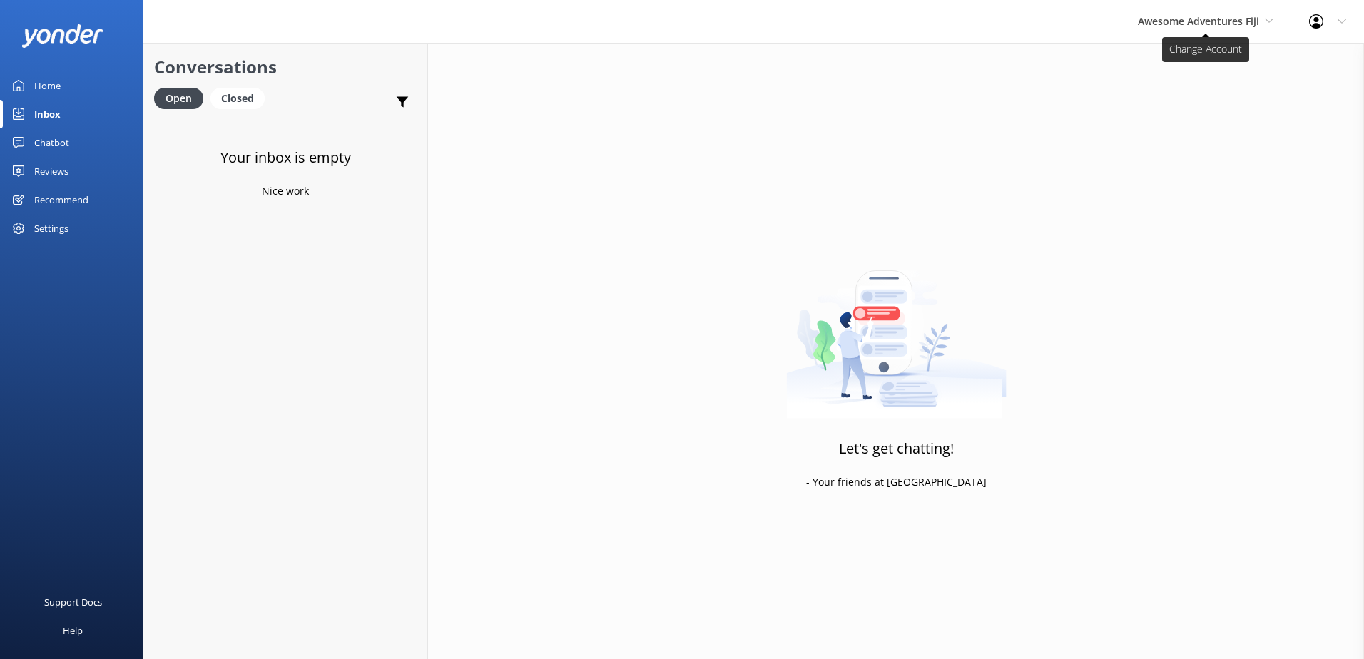
click at [1220, 24] on span "Awesome Adventures Fiji" at bounding box center [1198, 21] width 121 height 14
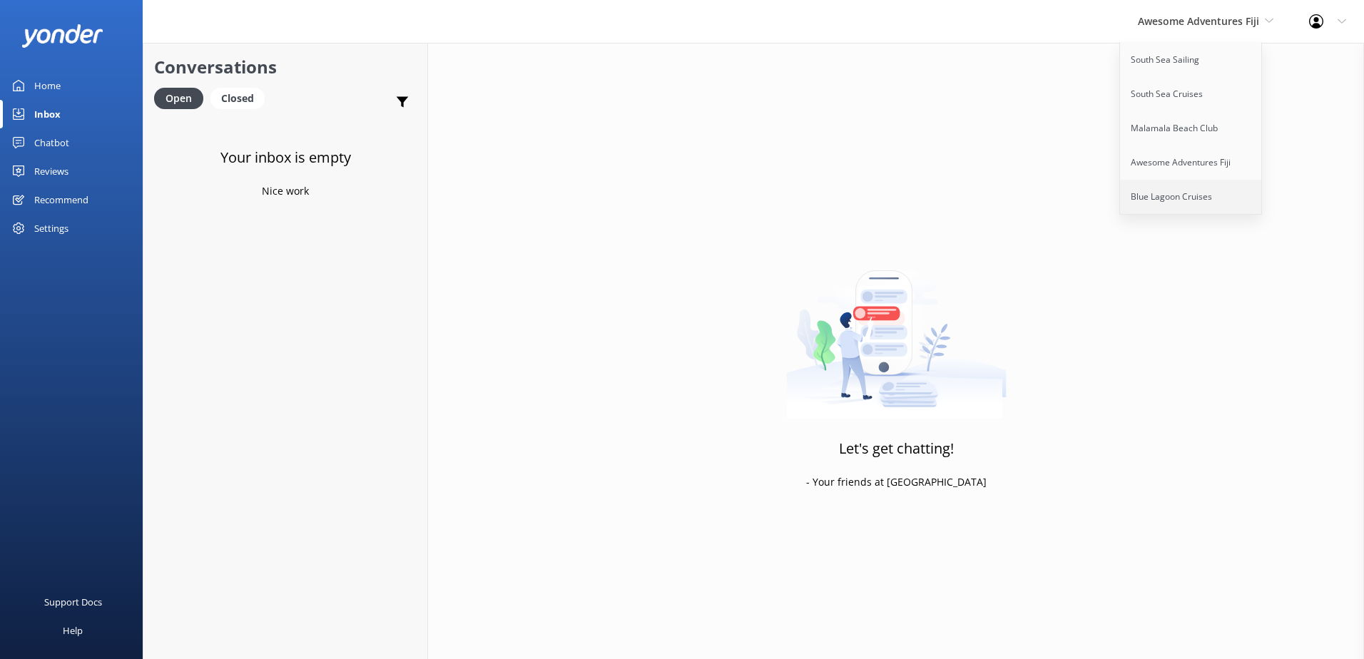
click at [1166, 195] on link "Blue Lagoon Cruises" at bounding box center [1191, 197] width 143 height 34
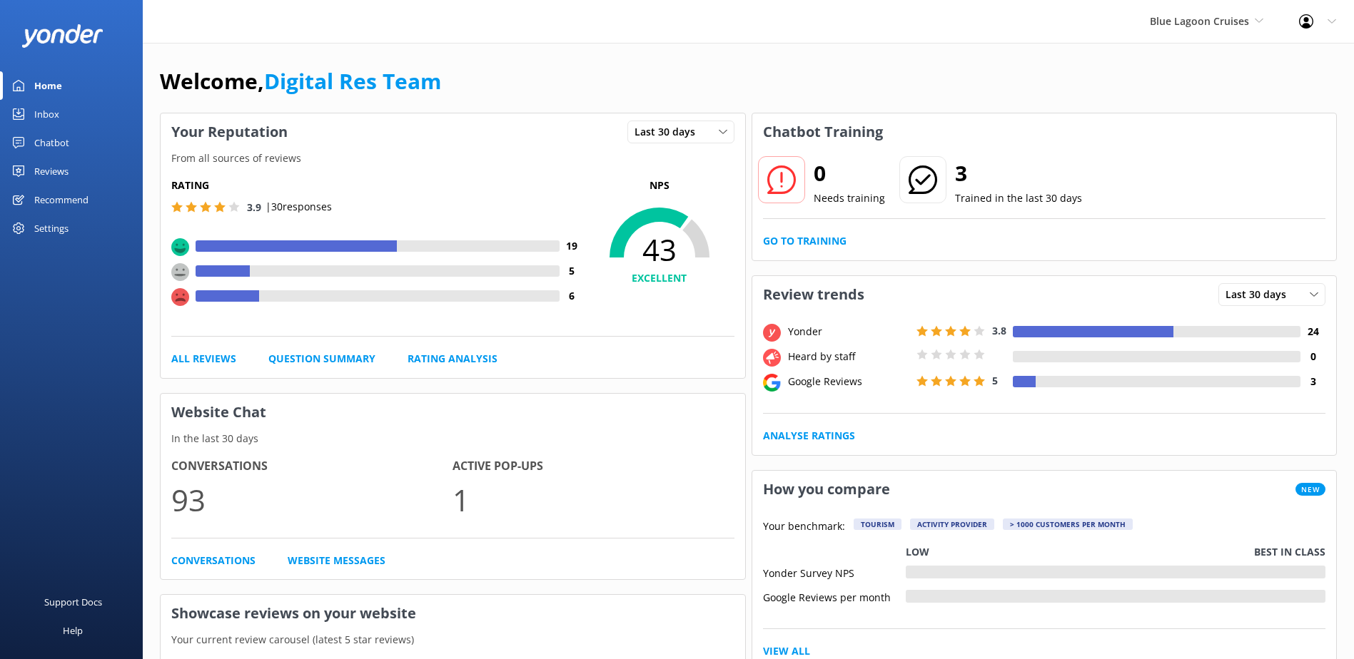
click at [69, 115] on link "Inbox" at bounding box center [71, 114] width 143 height 29
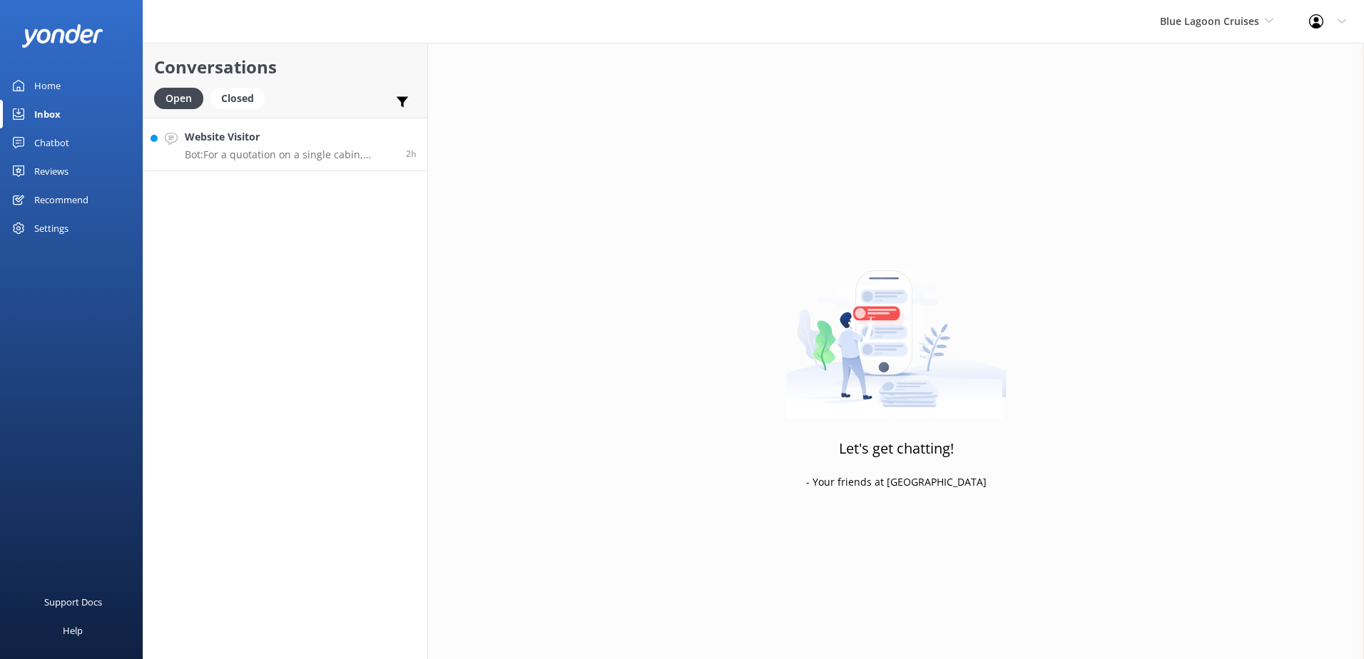
click at [253, 157] on p "Bot: For a quotation on a single cabin, please email Blue Lagoon Cruises at cru…" at bounding box center [290, 154] width 211 height 13
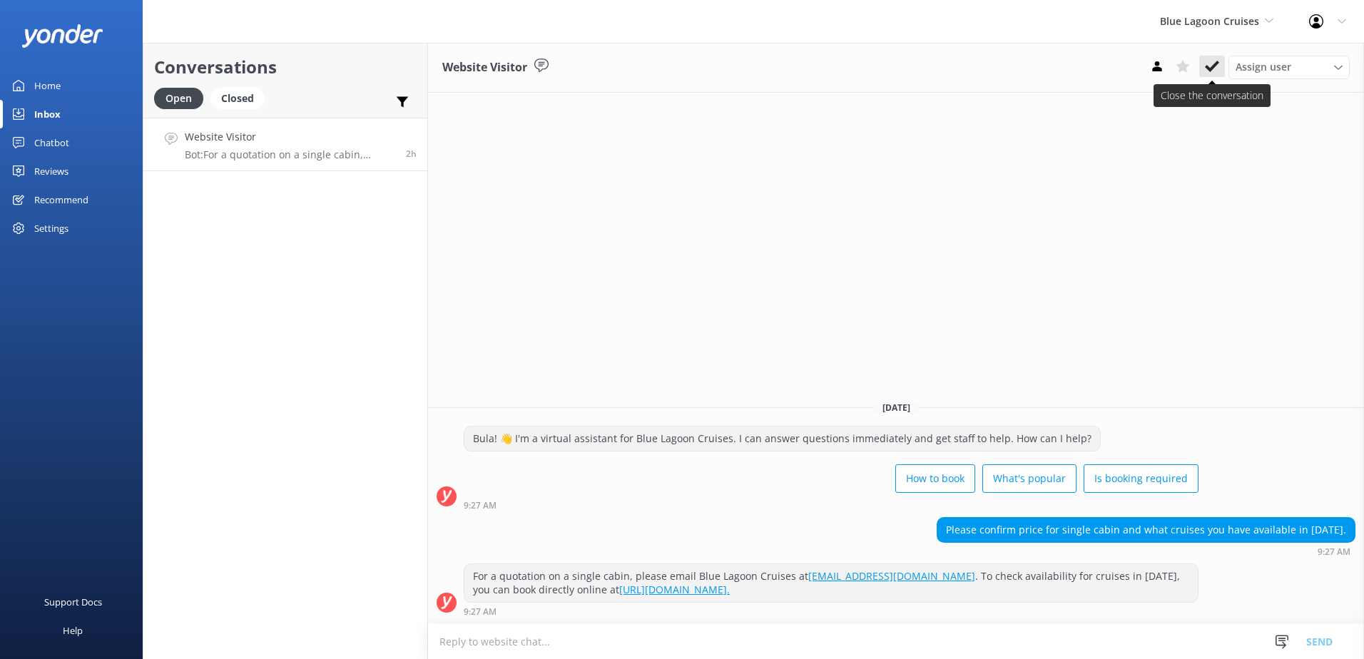
click at [1220, 68] on button at bounding box center [1213, 66] width 26 height 21
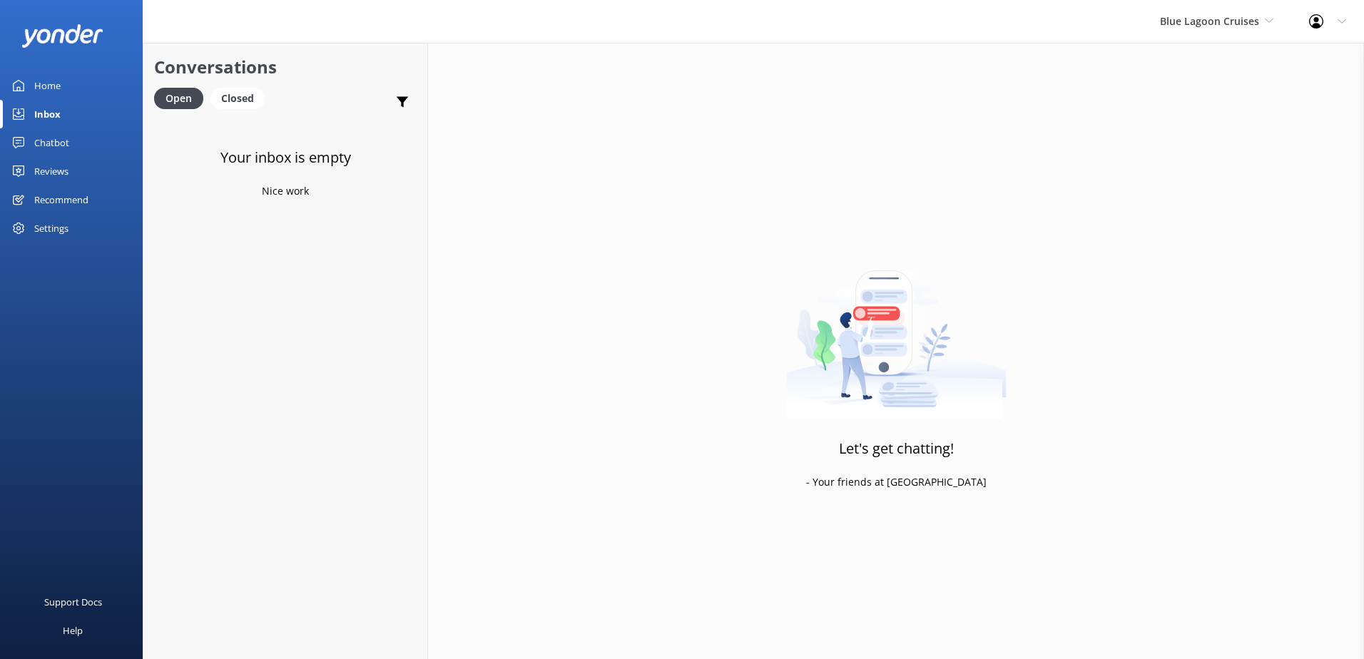
click at [59, 136] on div "Chatbot" at bounding box center [51, 142] width 35 height 29
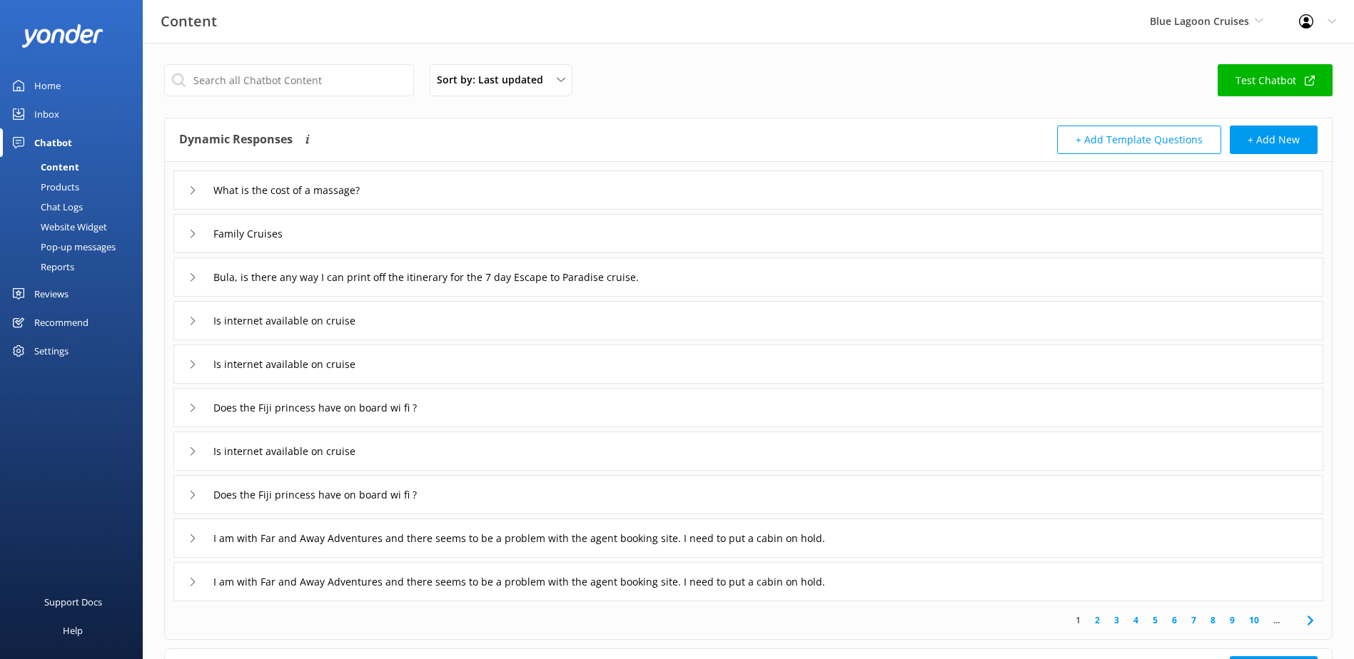
click at [62, 203] on div "Chat Logs" at bounding box center [46, 207] width 74 height 20
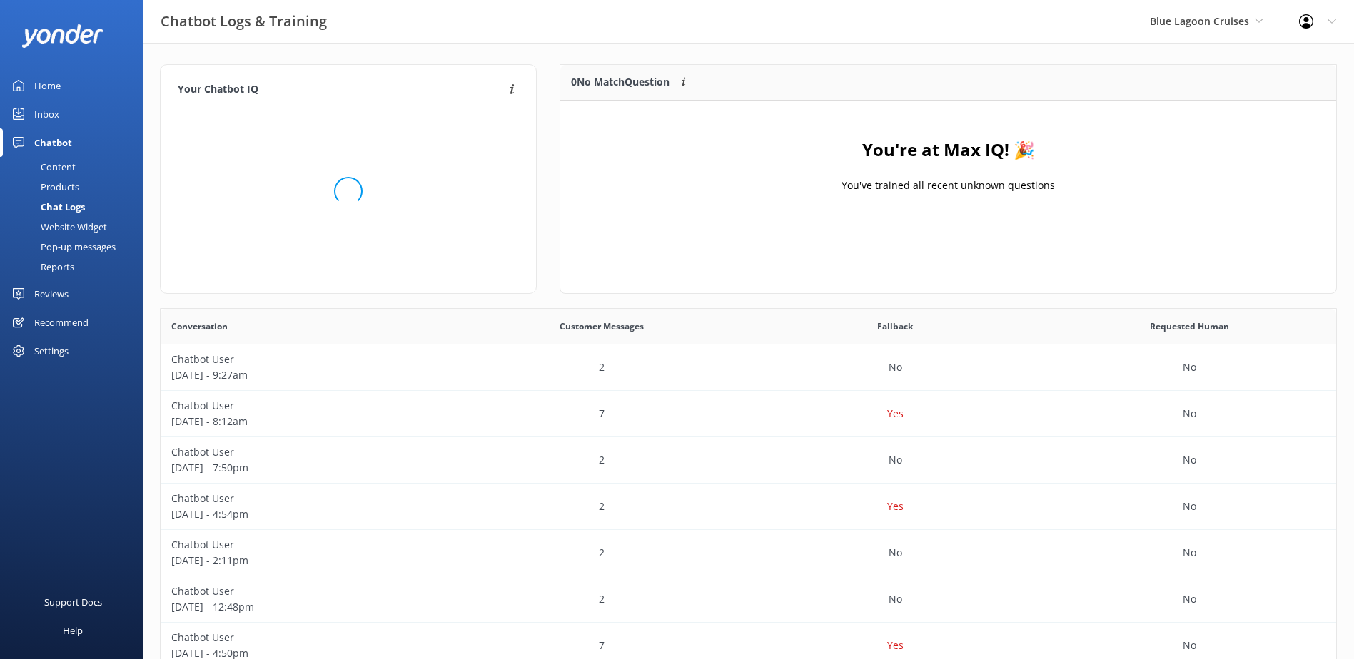
scroll to position [168, 764]
click at [61, 96] on link "Home" at bounding box center [71, 85] width 143 height 29
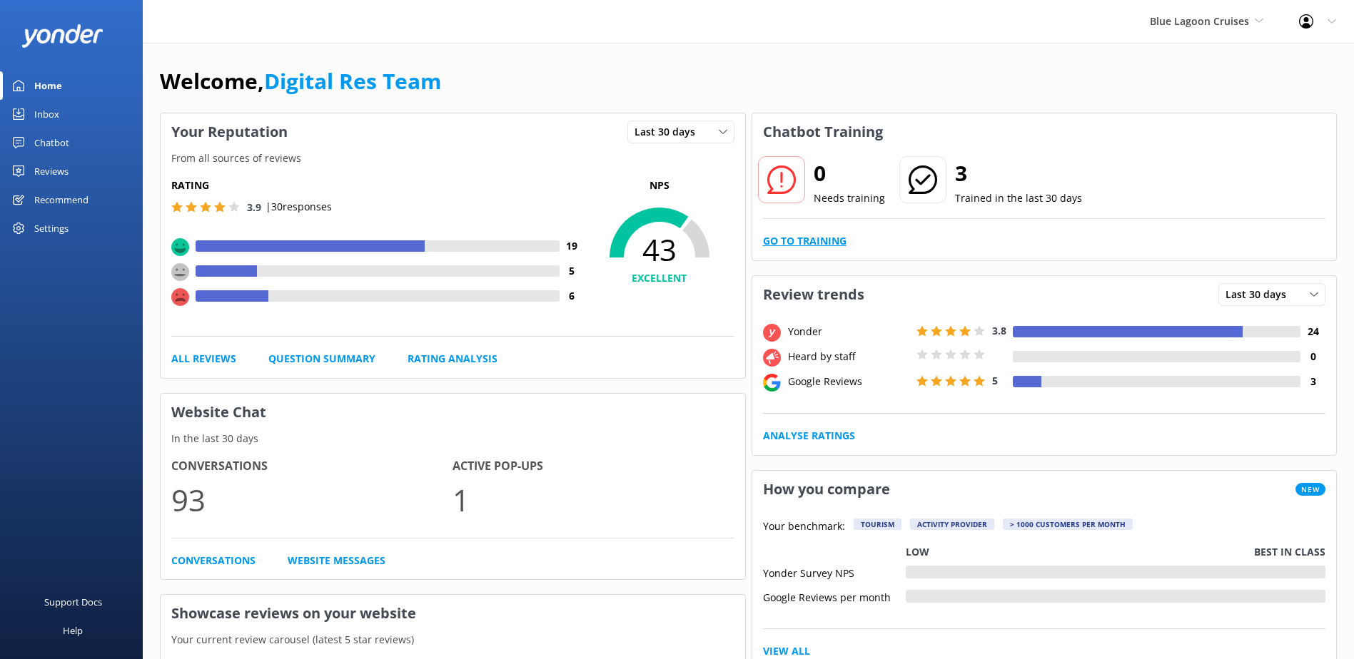
click at [829, 237] on link "Go to Training" at bounding box center [804, 241] width 83 height 16
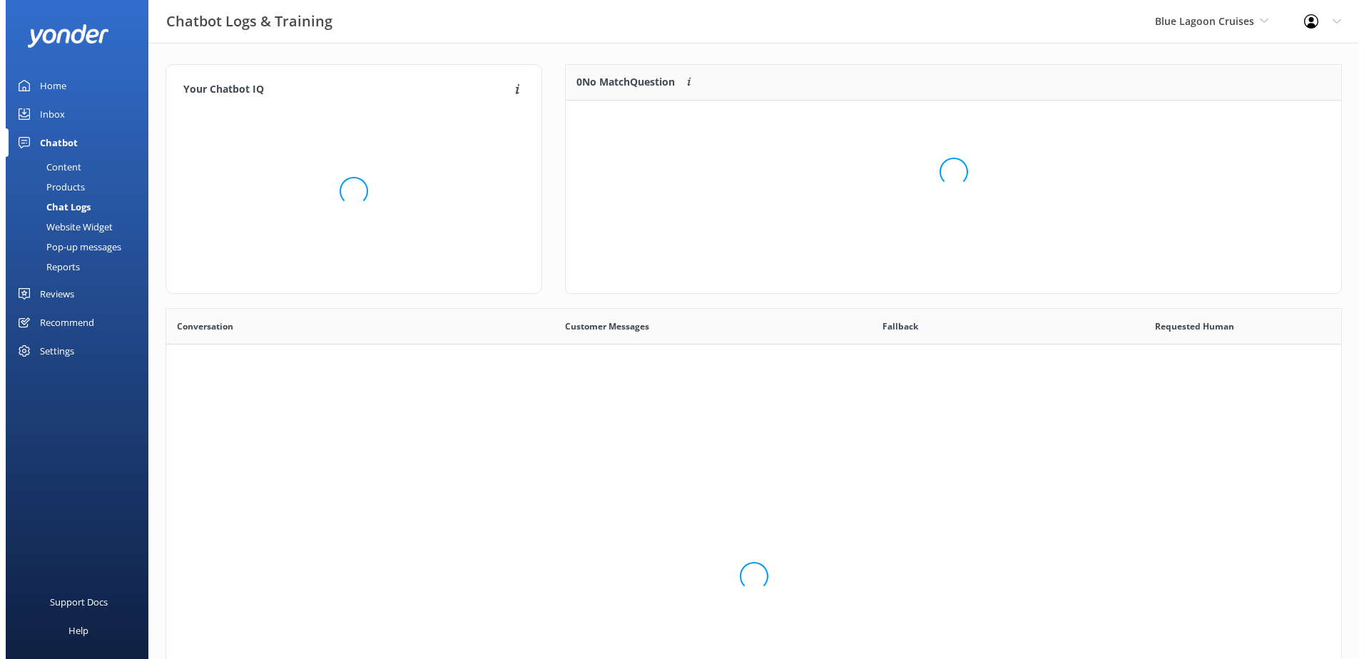
scroll to position [490, 1165]
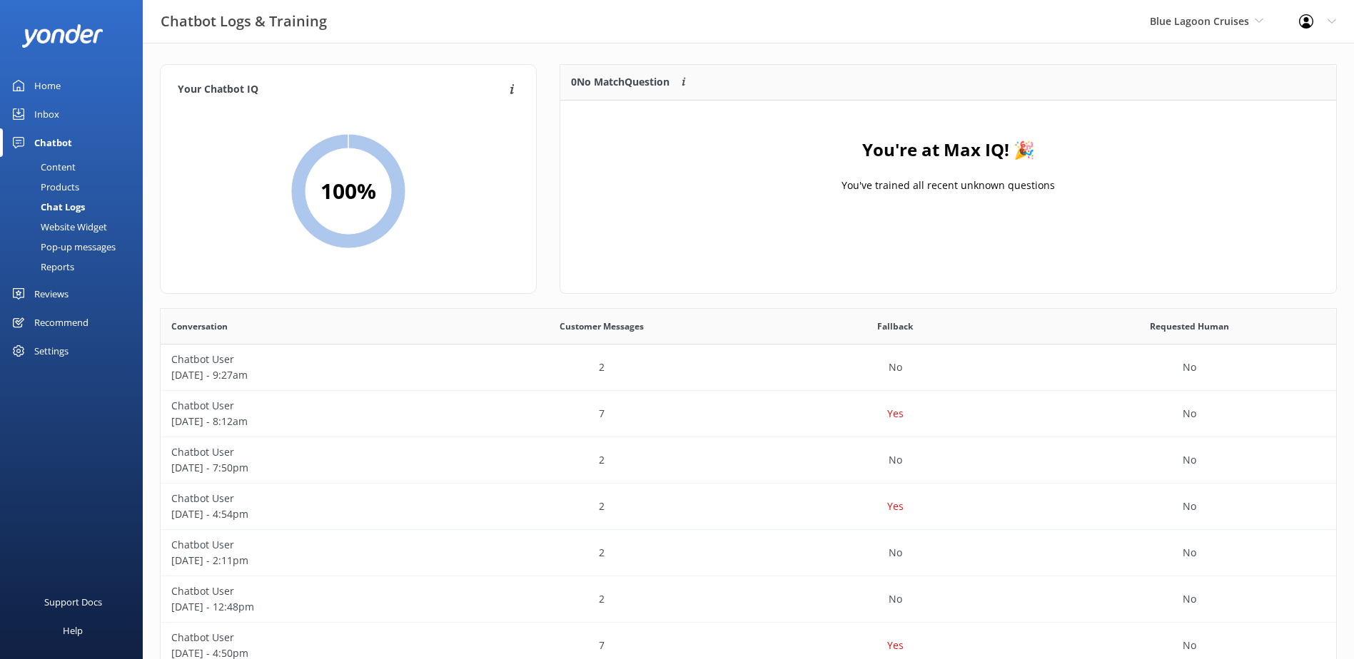
click at [62, 114] on link "Inbox" at bounding box center [71, 114] width 143 height 29
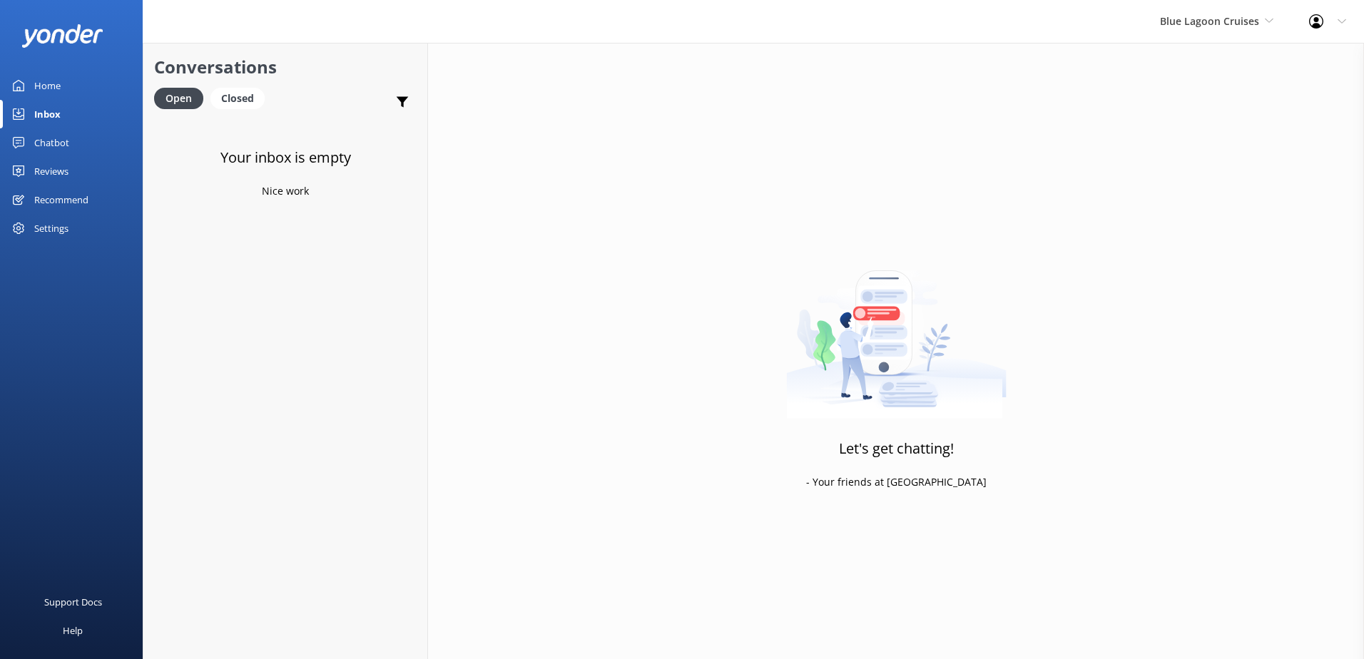
click at [1298, 393] on div "Let's get chatting! - Your friends at Yonder" at bounding box center [896, 372] width 936 height 659
